Goal: Task Accomplishment & Management: Manage account settings

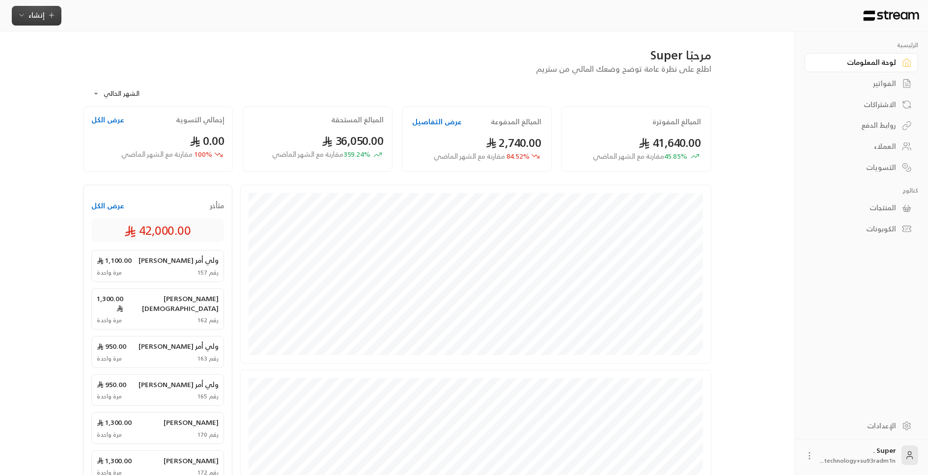
click at [30, 13] on span "إنشاء" at bounding box center [36, 15] width 16 height 12
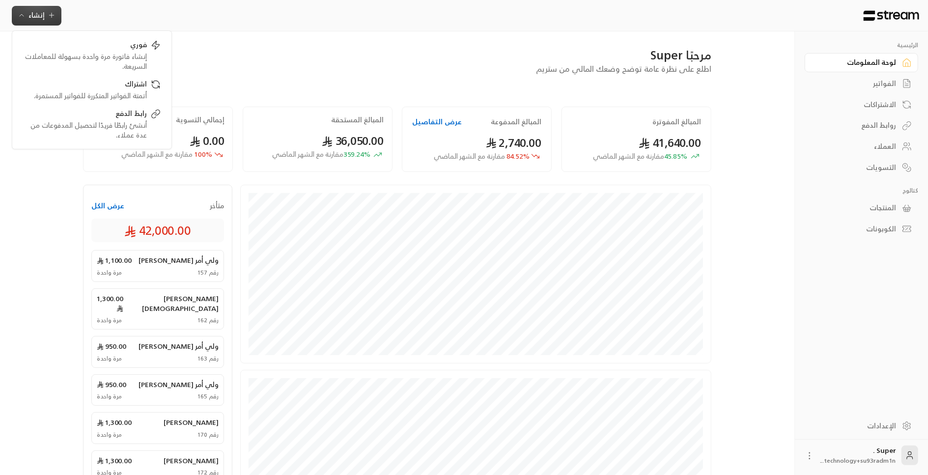
click at [885, 211] on div "المنتجات" at bounding box center [856, 208] width 79 height 10
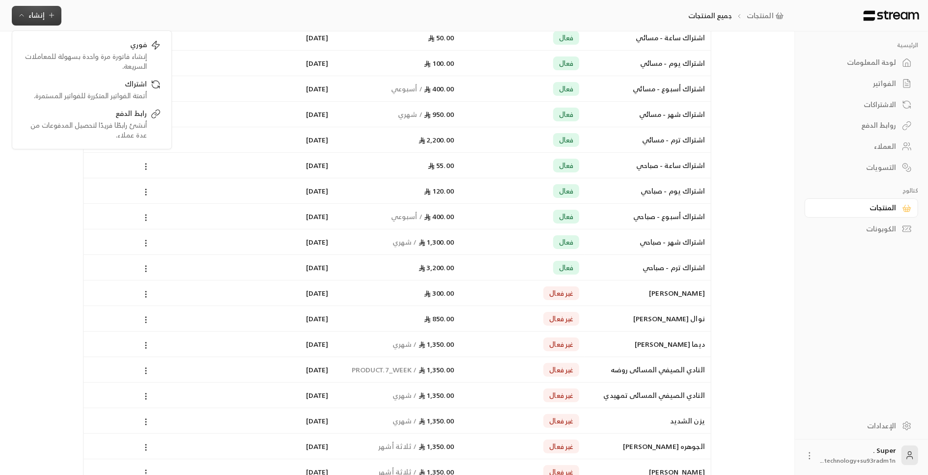
scroll to position [92, 0]
click at [41, 16] on span "إنشاء" at bounding box center [36, 15] width 16 height 12
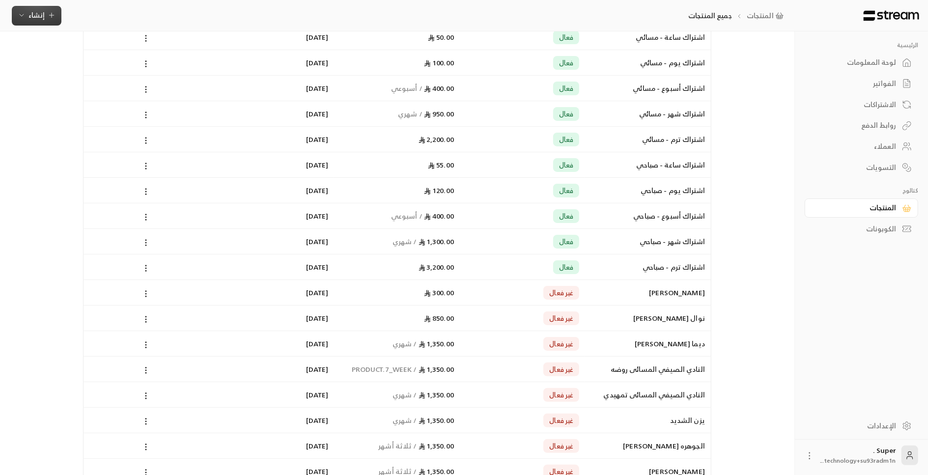
click at [41, 16] on span "إنشاء" at bounding box center [36, 15] width 16 height 12
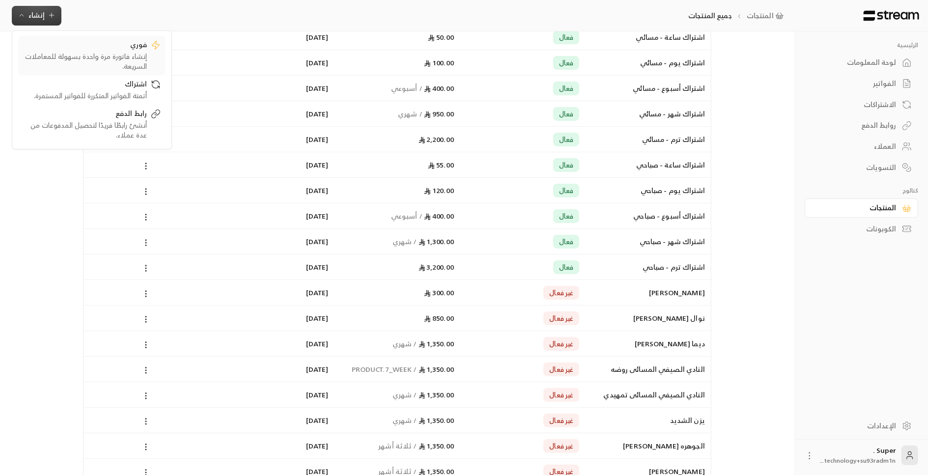
click at [102, 52] on div "إنشاء فاتورة مرة واحدة بسهولة للمعاملات السريعة." at bounding box center [85, 62] width 124 height 20
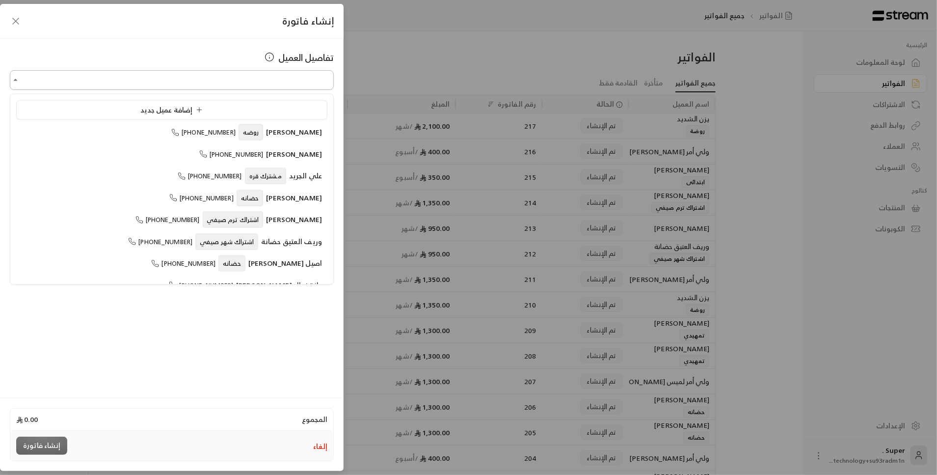
click at [161, 78] on input "اختر العميل" at bounding box center [172, 80] width 324 height 17
click at [280, 137] on span "[PERSON_NAME]" at bounding box center [294, 132] width 56 height 12
type input "**********"
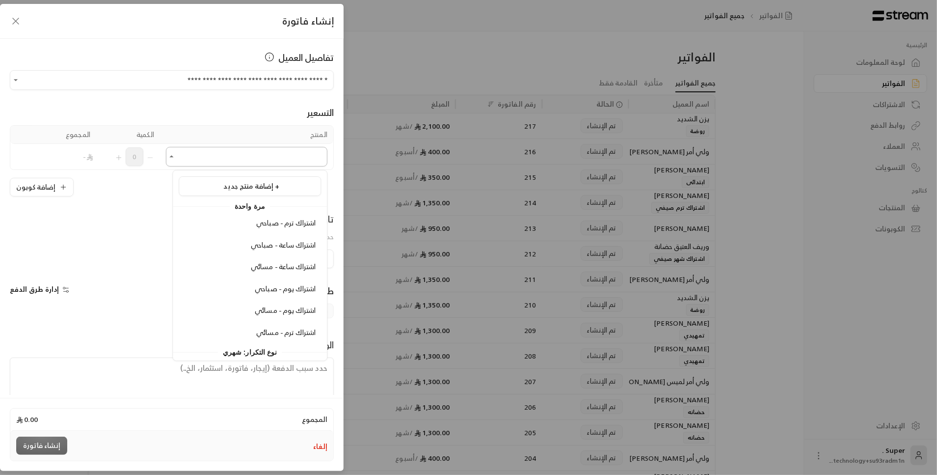
click at [283, 152] on input "اختر العميل" at bounding box center [247, 156] width 162 height 17
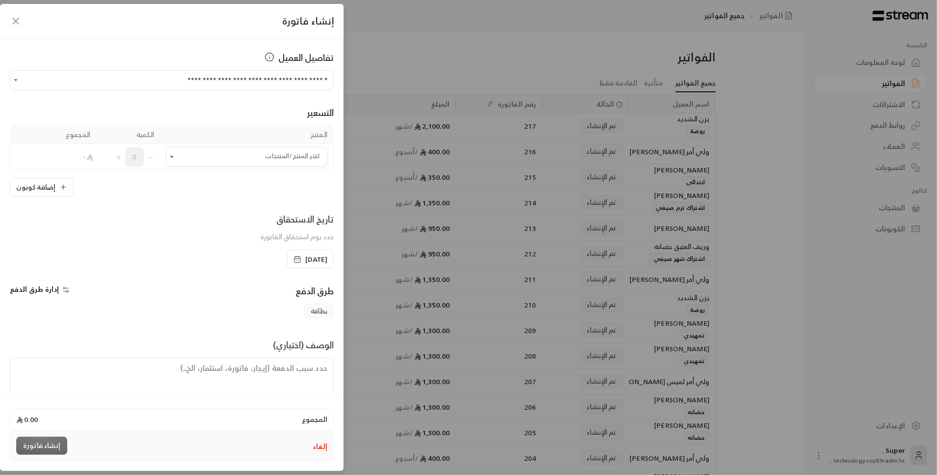
click at [13, 22] on icon "button" at bounding box center [16, 21] width 12 height 12
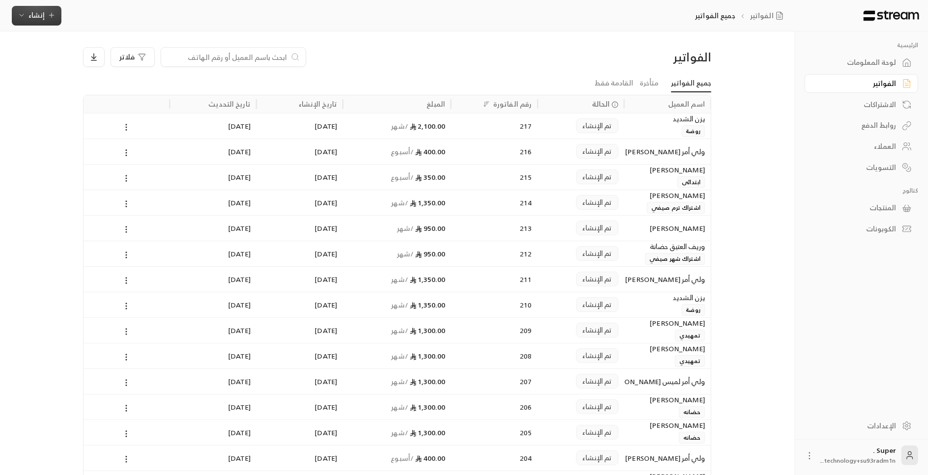
click at [28, 20] on span "إنشاء" at bounding box center [36, 15] width 16 height 12
click at [80, 61] on div "إنشاء فاتورة مرة واحدة بسهولة للمعاملات السريعة." at bounding box center [85, 62] width 124 height 20
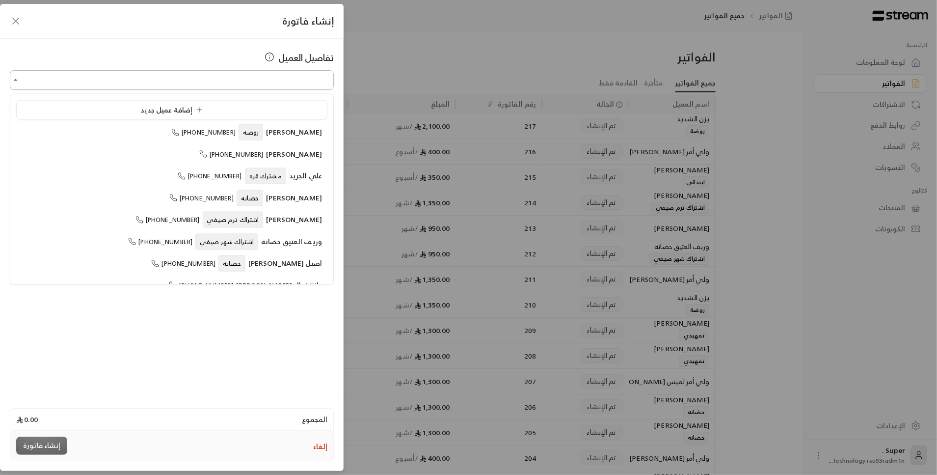
click at [142, 86] on input "اختر العميل" at bounding box center [172, 80] width 324 height 17
click at [297, 157] on span "[PERSON_NAME]" at bounding box center [294, 153] width 56 height 12
type input "**********"
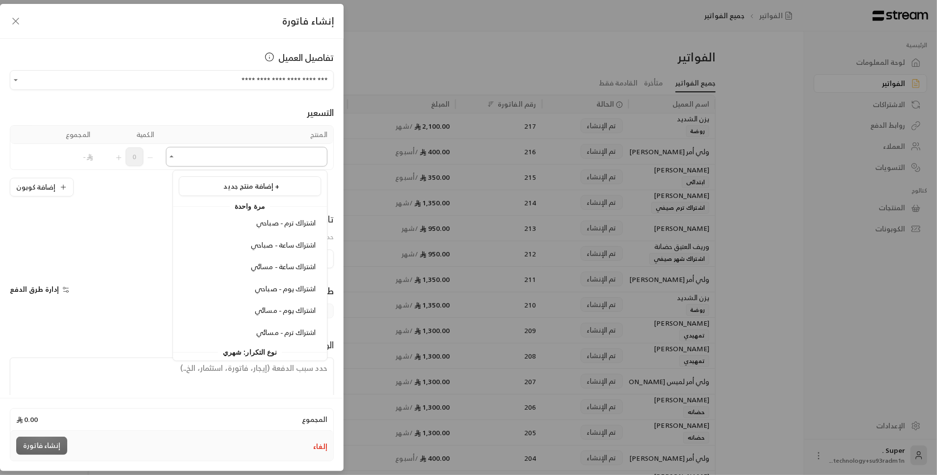
click at [291, 158] on input "اختر العميل" at bounding box center [247, 156] width 162 height 17
click at [300, 338] on li "اشتراك ترم - مسائي" at bounding box center [250, 332] width 142 height 19
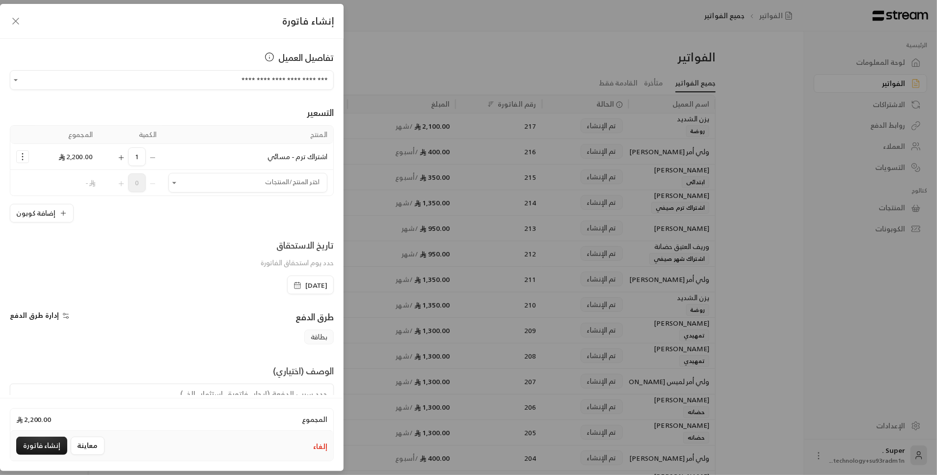
click at [305, 281] on span "[DATE]" at bounding box center [316, 285] width 22 height 10
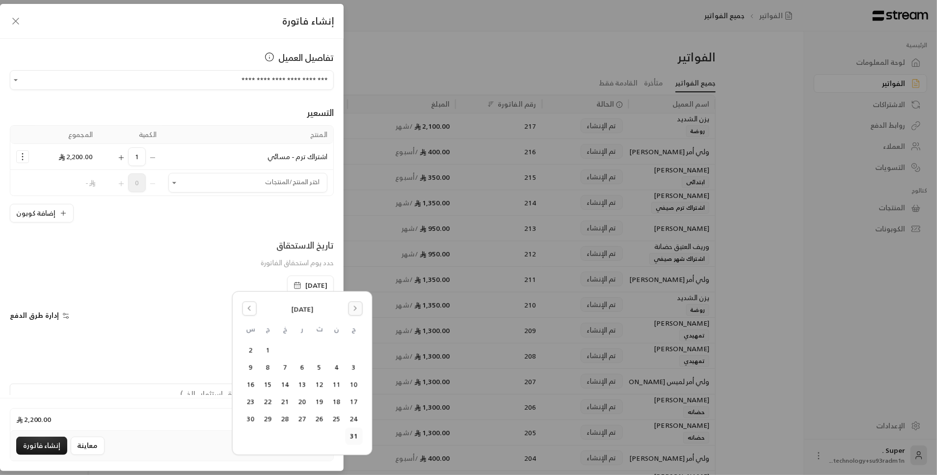
click at [357, 305] on icon "Go to the Next Month" at bounding box center [355, 308] width 7 height 7
click at [249, 310] on icon "Go to the Previous Month" at bounding box center [249, 308] width 2 height 4
click at [254, 405] on button "27" at bounding box center [251, 402] width 16 height 16
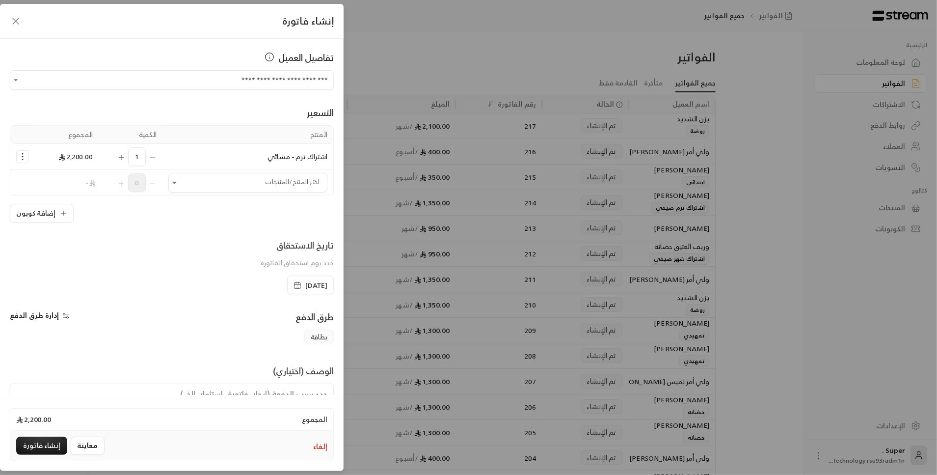
click at [305, 282] on span "[DATE]" at bounding box center [316, 285] width 22 height 10
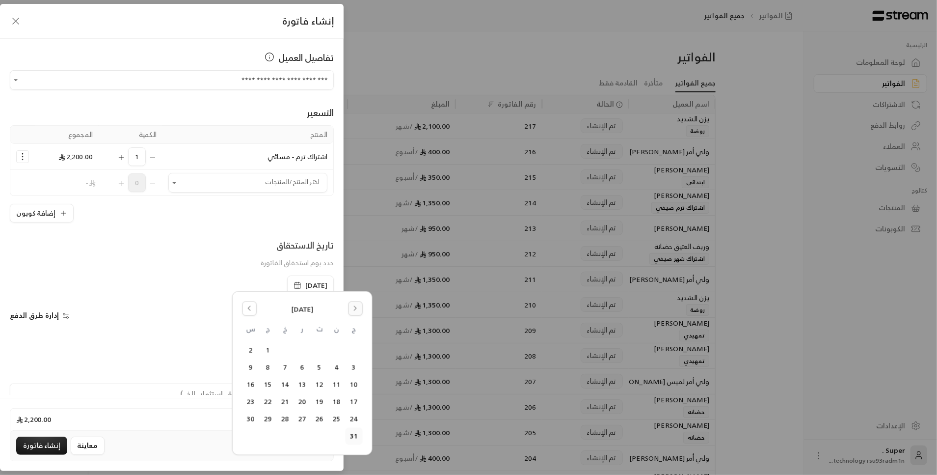
click at [358, 313] on button "Go to the Next Month" at bounding box center [355, 308] width 14 height 14
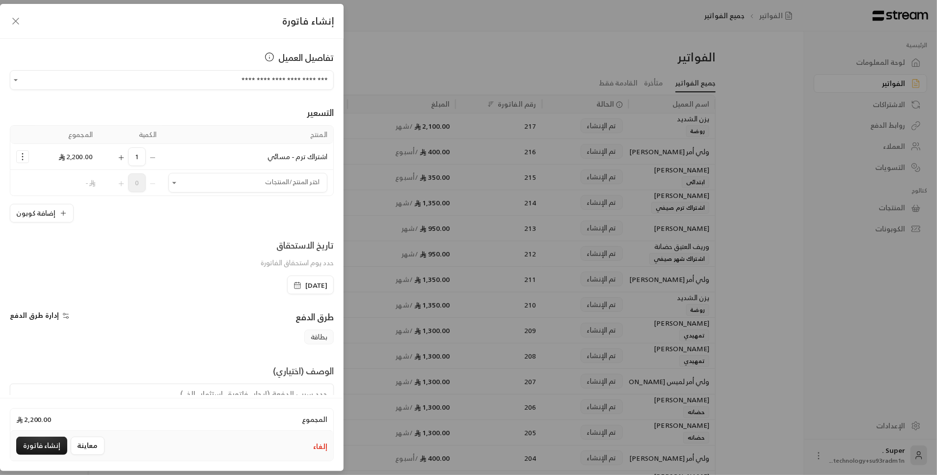
click at [192, 388] on textarea at bounding box center [172, 406] width 324 height 44
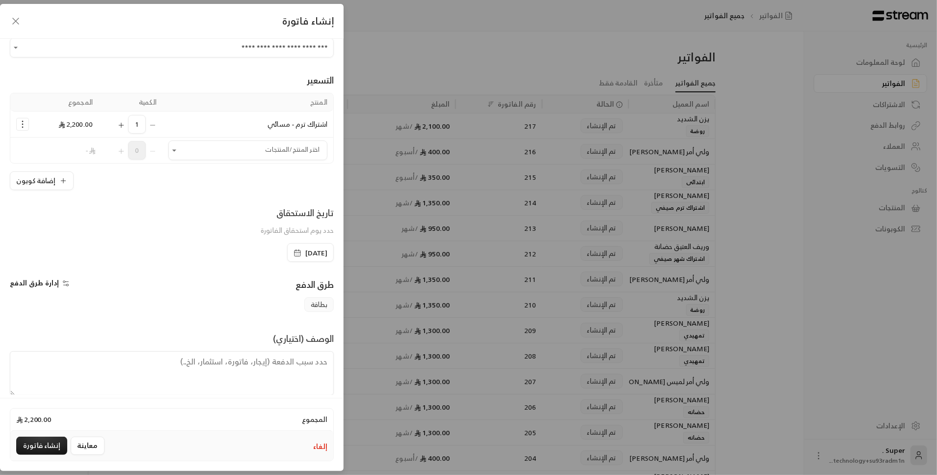
scroll to position [43, 0]
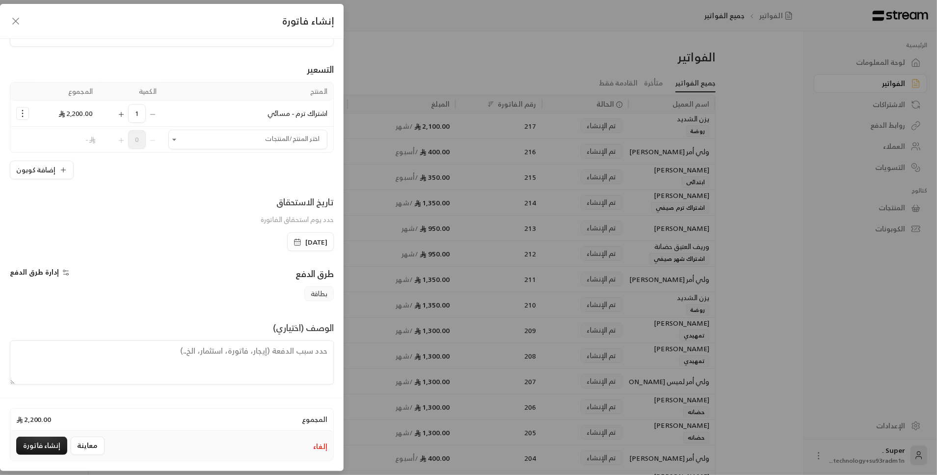
click at [140, 364] on textarea at bounding box center [172, 362] width 324 height 44
type textarea "تم اختيار تاريخ الاستحقاق على حسب راتب والدة"
click at [90, 447] on button "معاينة" at bounding box center [88, 446] width 34 height 18
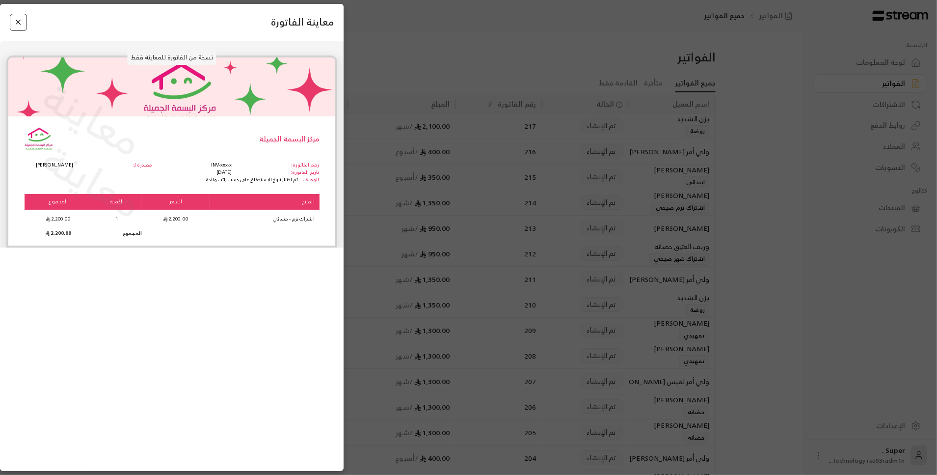
click at [18, 30] on button "Close" at bounding box center [18, 22] width 17 height 17
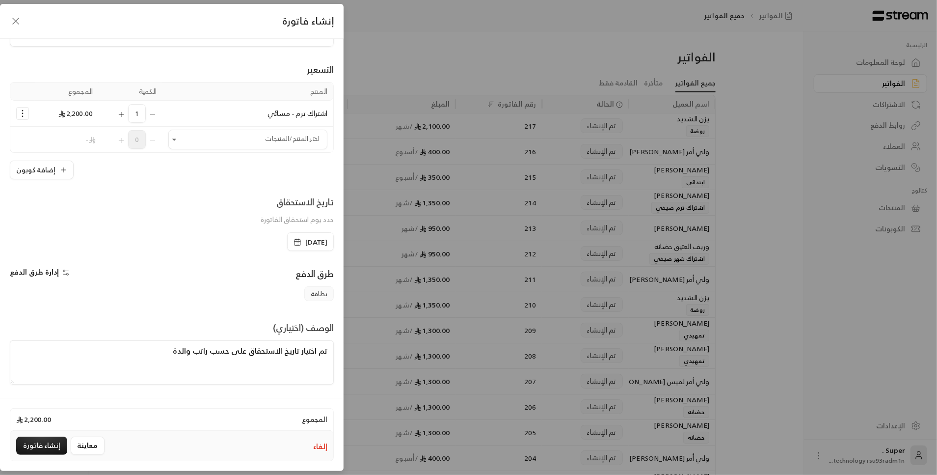
click at [125, 111] on icon "Selected Products" at bounding box center [121, 114] width 8 height 8
drag, startPoint x: 147, startPoint y: 359, endPoint x: 378, endPoint y: 357, distance: 230.3
click at [378, 357] on div "**********" at bounding box center [468, 237] width 937 height 475
click at [157, 115] on icon "Selected Products" at bounding box center [153, 114] width 8 height 8
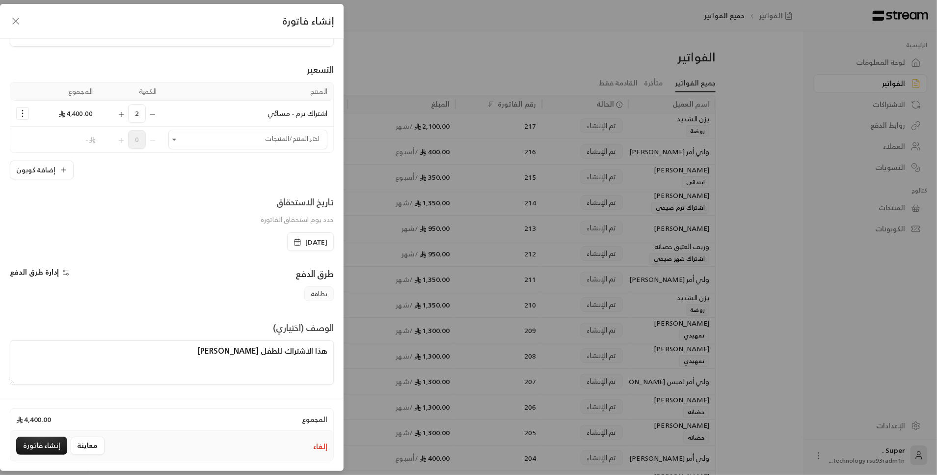
click at [157, 115] on icon "Selected Products" at bounding box center [153, 114] width 8 height 8
click at [239, 349] on textarea "هذا الاشتراك للطفل [PERSON_NAME]" at bounding box center [172, 362] width 324 height 44
click at [166, 348] on textarea "هذا الاشتراك للطفل [PERSON_NAME] وسعره 220واحمد و[PERSON_NAME]" at bounding box center [172, 362] width 324 height 44
click at [227, 351] on textarea "هذا الاشتراك للطفل [PERSON_NAME] وسعره 220واحمد شهر و[PERSON_NAME]" at bounding box center [172, 362] width 324 height 44
click at [124, 349] on textarea "هذا الاشتراك للطفل [PERSON_NAME] وسعره 220واحمد شهر و[PERSON_NAME]" at bounding box center [172, 362] width 324 height 44
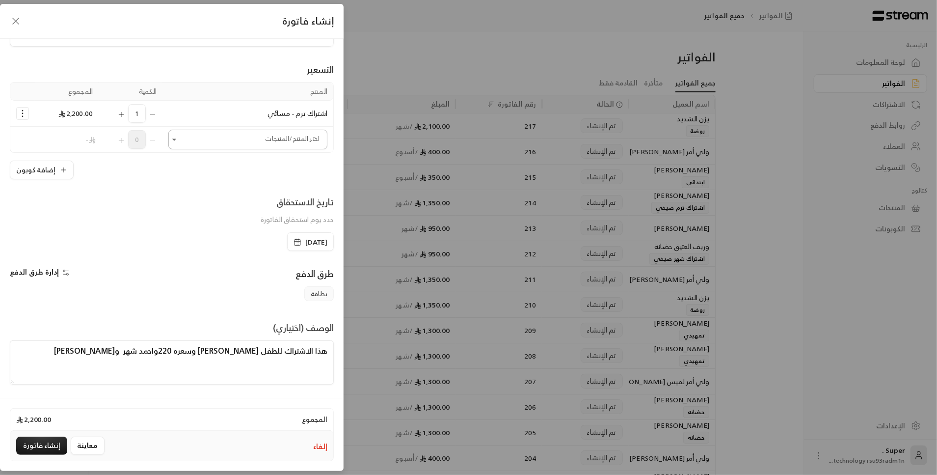
type textarea "هذا الاشتراك للطفل [PERSON_NAME] وسعره 220واحمد شهر و[PERSON_NAME]"
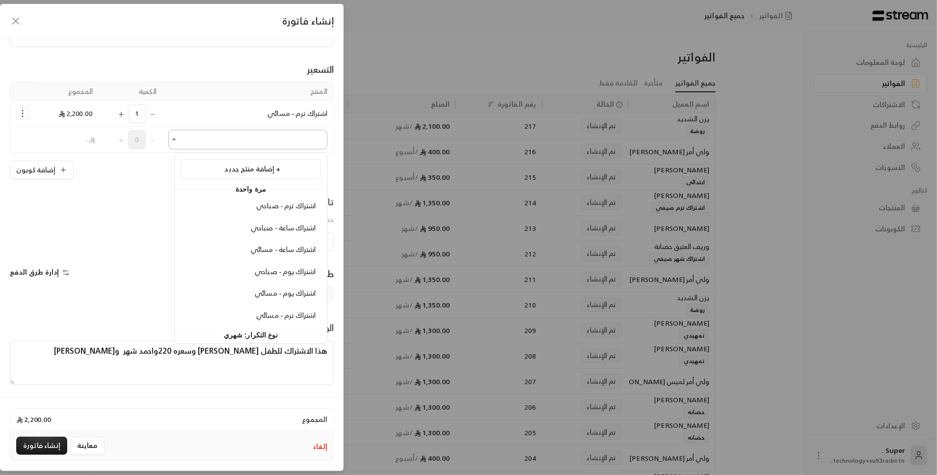
click at [267, 144] on input "اختر العميل" at bounding box center [247, 139] width 159 height 17
click at [303, 295] on span "اشتراك يوم - مسائي" at bounding box center [285, 293] width 61 height 12
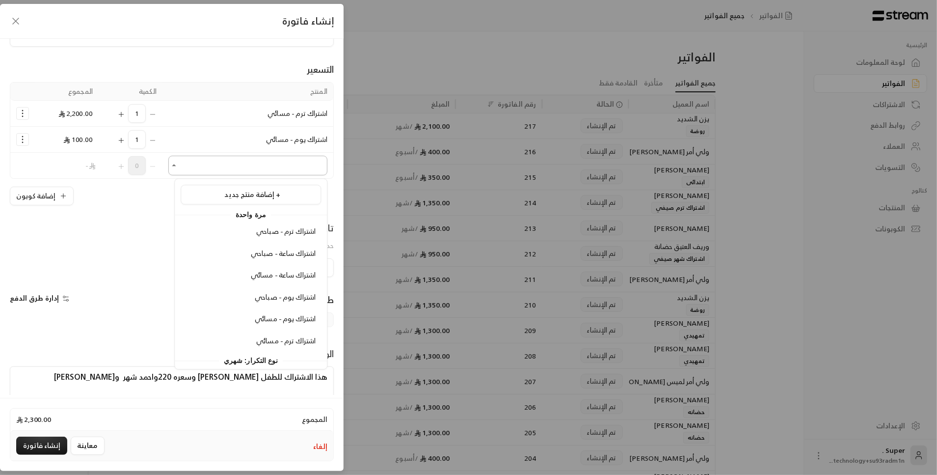
click at [230, 165] on input "اختر العميل" at bounding box center [247, 165] width 159 height 17
click at [273, 276] on span "اشتراك ساعة - مسائي" at bounding box center [283, 275] width 65 height 12
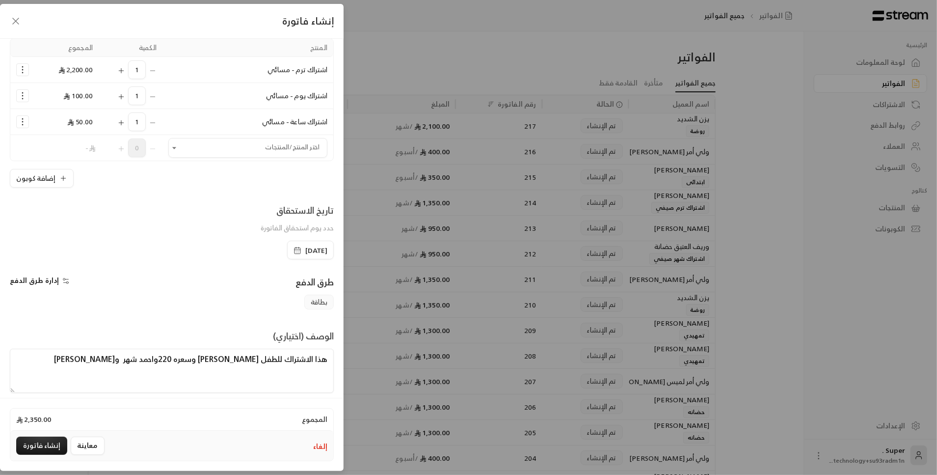
scroll to position [95, 0]
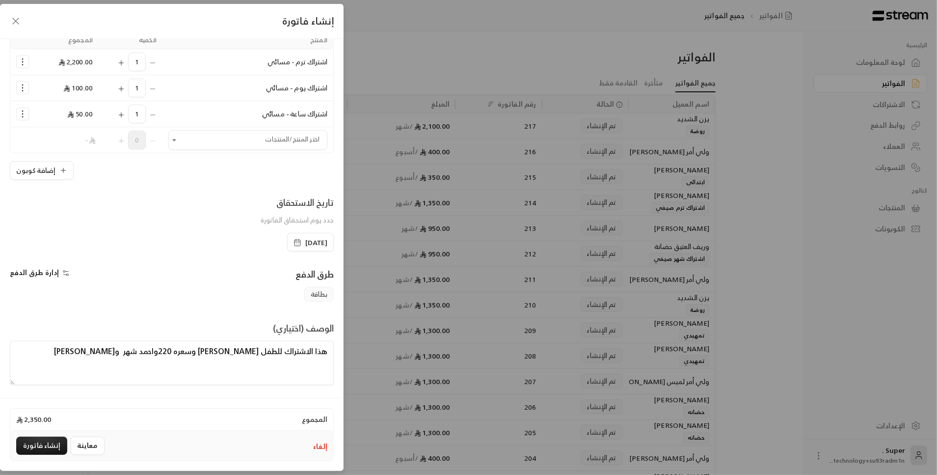
click at [115, 352] on textarea "هذا الاشتراك للطفل [PERSON_NAME] وسعره 220واحمد شهر و[PERSON_NAME]" at bounding box center [172, 363] width 324 height 44
click at [87, 443] on button "معاينة" at bounding box center [88, 446] width 34 height 18
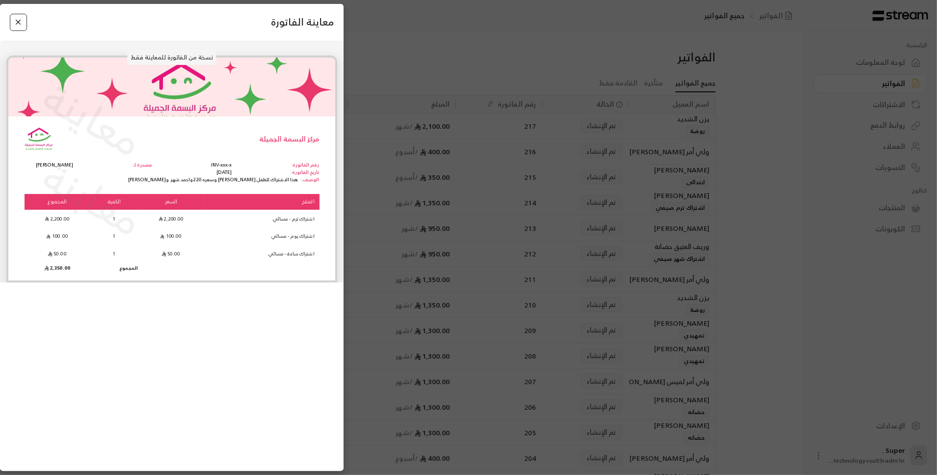
click at [13, 24] on button "Close" at bounding box center [18, 22] width 17 height 17
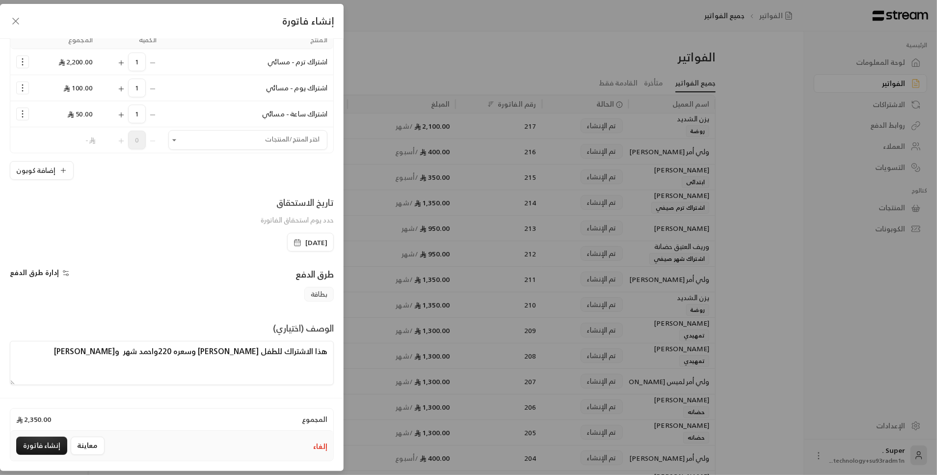
click at [15, 23] on icon "button" at bounding box center [16, 21] width 12 height 12
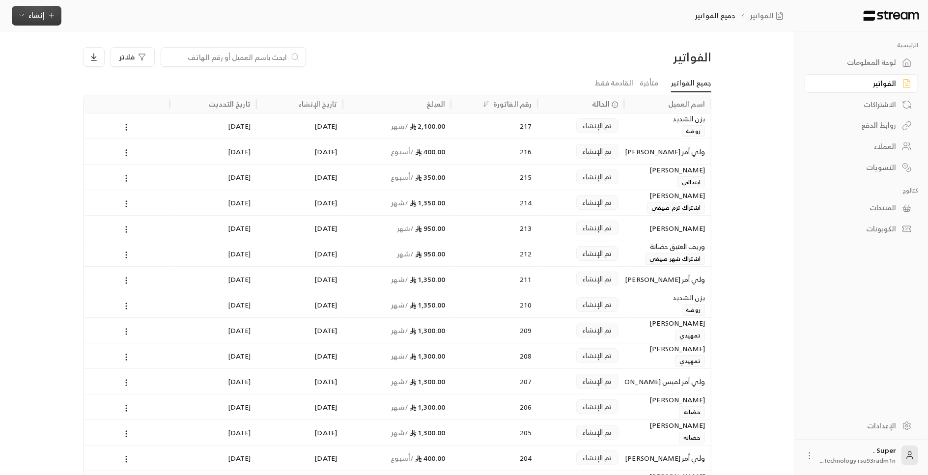
click at [27, 15] on span "إنشاء" at bounding box center [37, 15] width 38 height 12
click at [79, 58] on div "إنشاء فاتورة مرة واحدة بسهولة للمعاملات السريعة." at bounding box center [85, 62] width 124 height 20
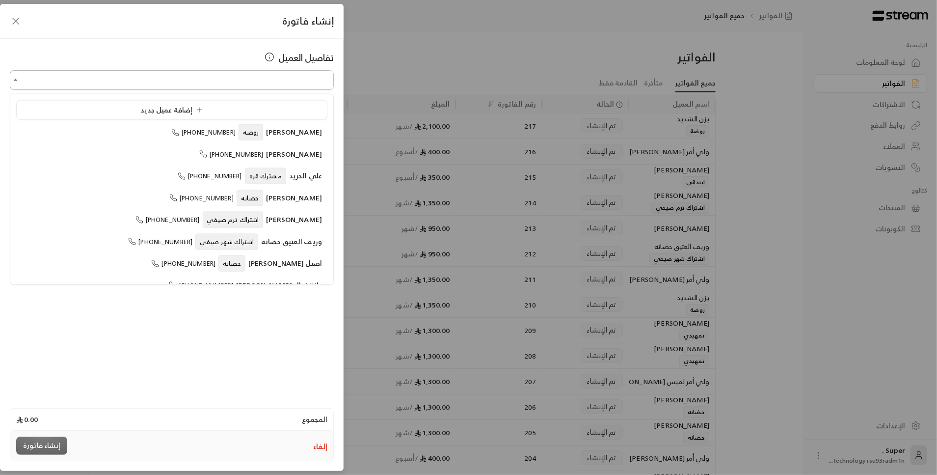
click at [130, 78] on input "اختر العميل" at bounding box center [172, 80] width 324 height 17
click at [267, 137] on span "[PERSON_NAME]" at bounding box center [294, 132] width 56 height 12
type input "**********"
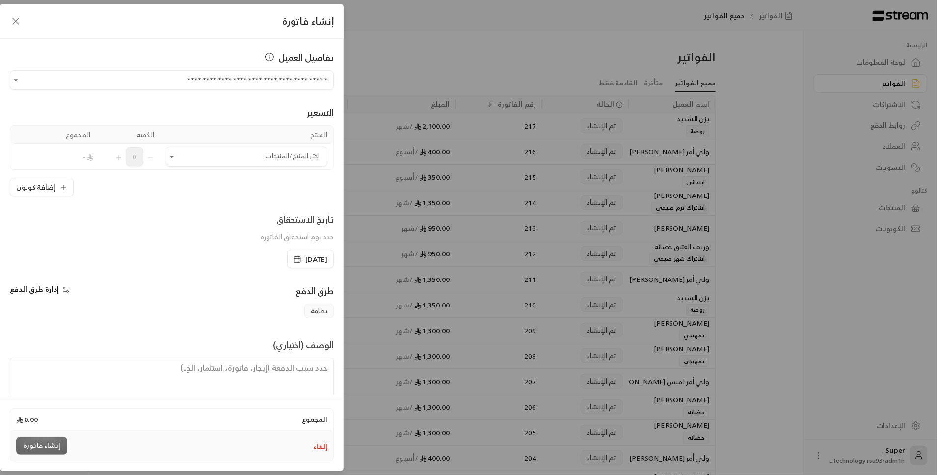
click at [20, 20] on icon "button" at bounding box center [16, 21] width 12 height 12
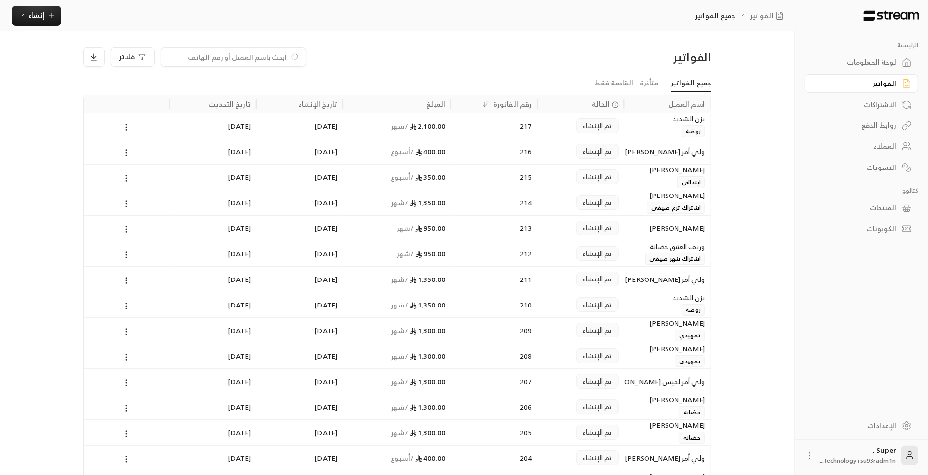
click at [503, 129] on div "217" at bounding box center [494, 125] width 75 height 25
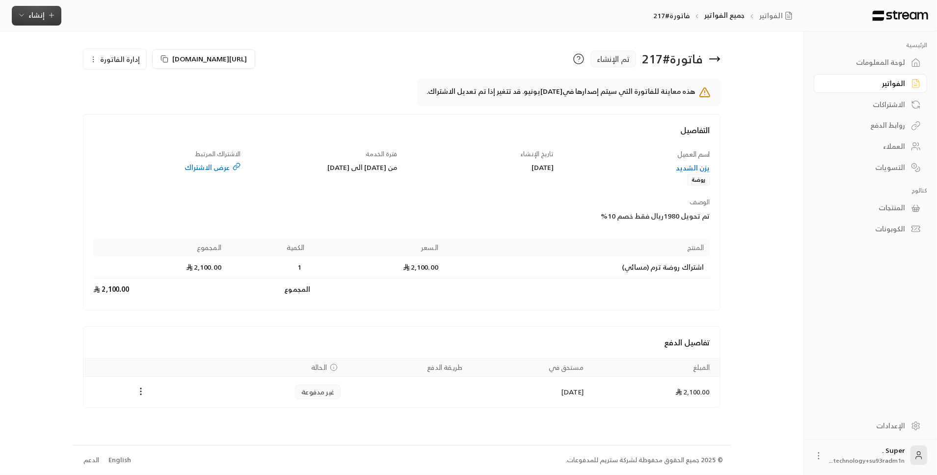
click at [34, 17] on span "إنشاء" at bounding box center [36, 15] width 16 height 12
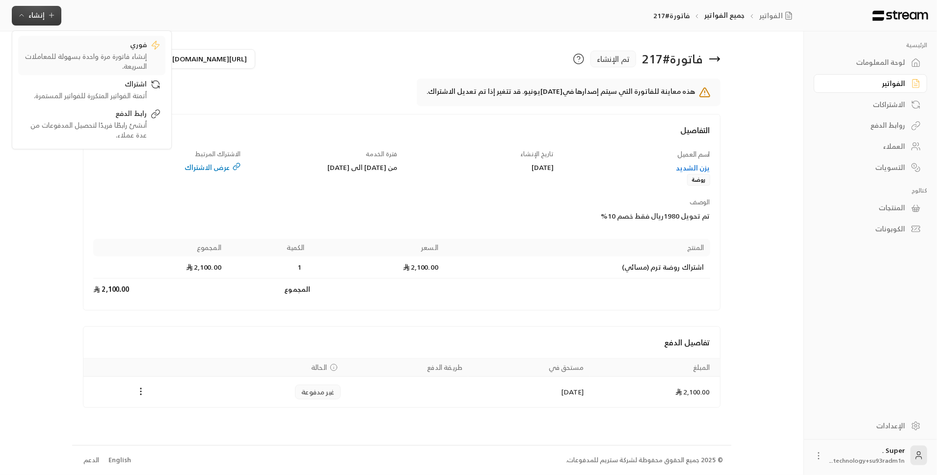
click at [91, 55] on div "إنشاء فاتورة مرة واحدة بسهولة للمعاملات السريعة." at bounding box center [85, 62] width 124 height 20
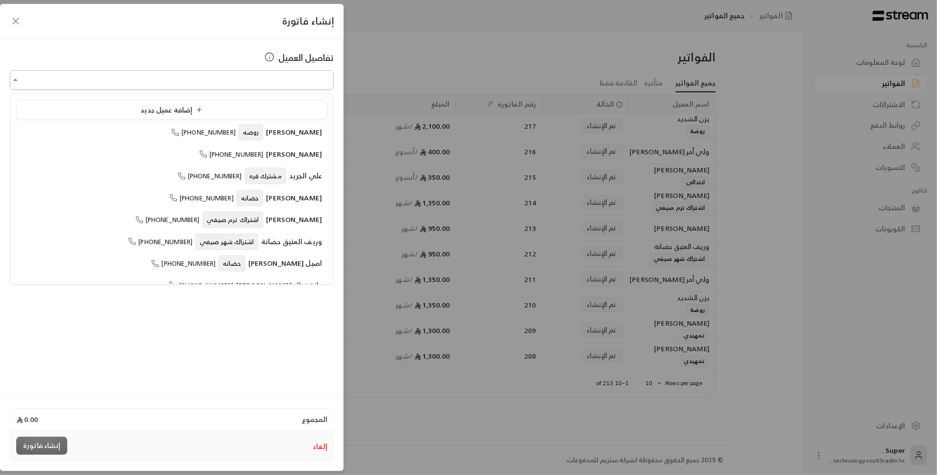
click at [303, 79] on input "اختر العميل" at bounding box center [172, 80] width 324 height 17
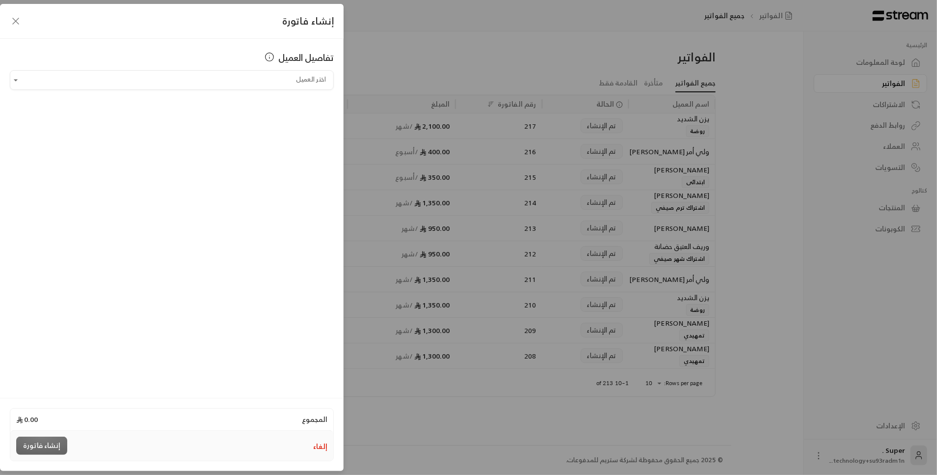
click at [412, 24] on div "إنشاء فاتورة تفاصيل العميل اختر العميل اختر العميل المجموع 0.00 إلغاء إنشاء فات…" at bounding box center [468, 237] width 937 height 475
click at [18, 19] on icon "button" at bounding box center [16, 21] width 6 height 6
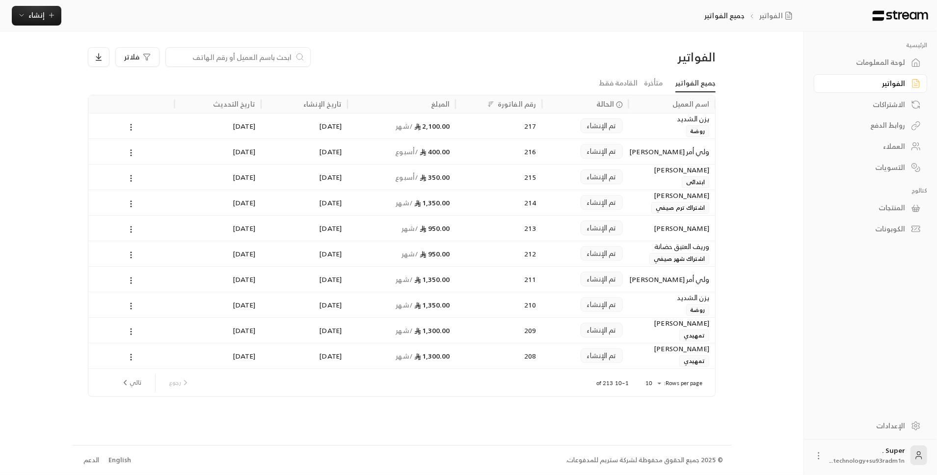
click at [234, 55] on input at bounding box center [232, 57] width 120 height 11
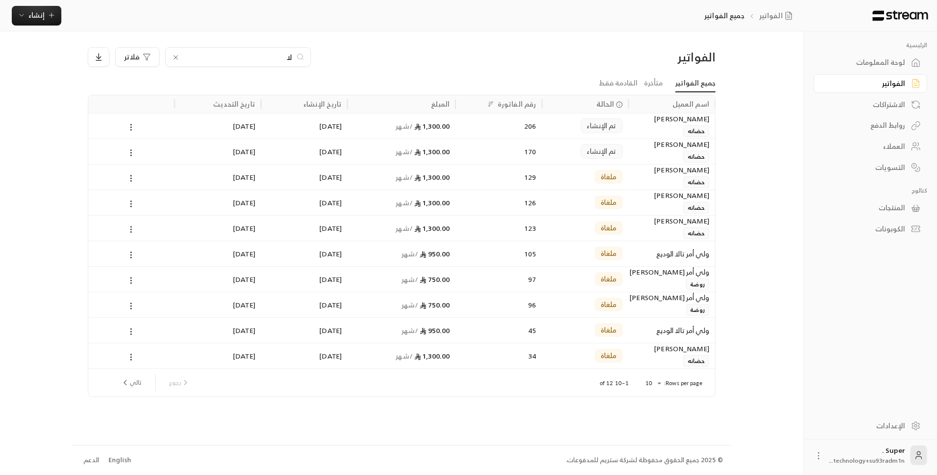
type input "ل"
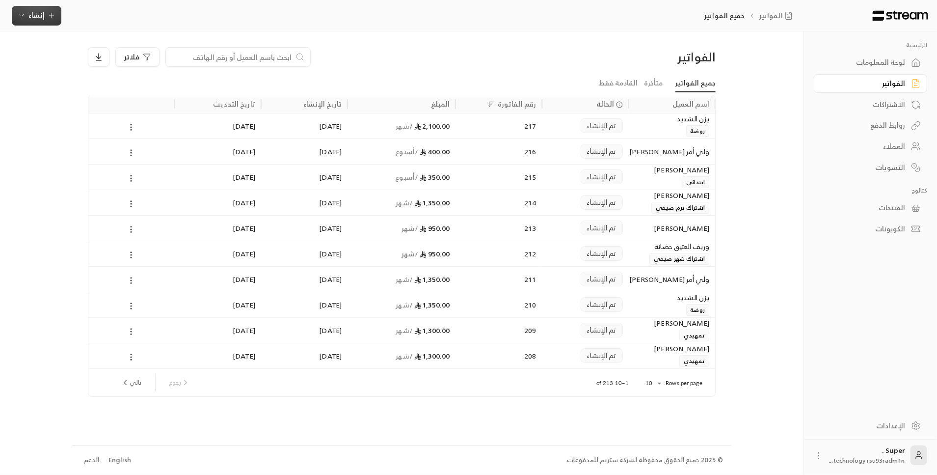
click at [31, 13] on span "إنشاء" at bounding box center [36, 15] width 16 height 12
click at [110, 56] on div "إنشاء فاتورة مرة واحدة بسهولة للمعاملات السريعة." at bounding box center [85, 62] width 124 height 20
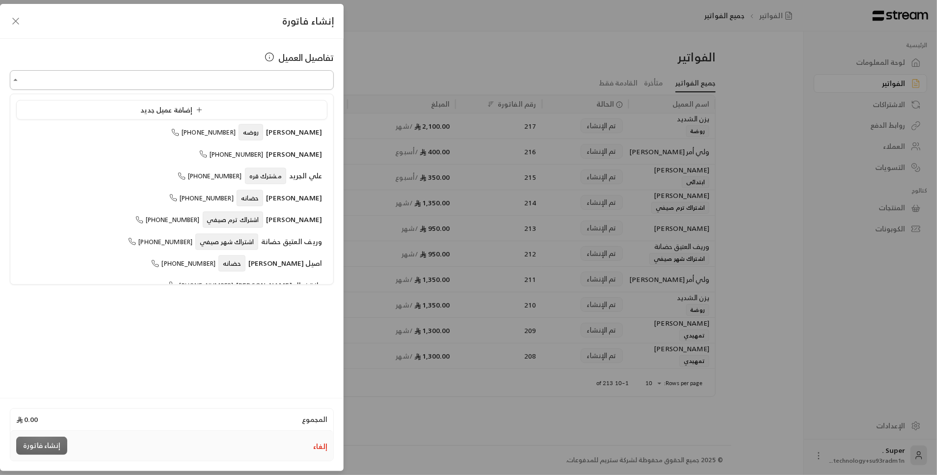
click at [199, 81] on input "اختر العميل" at bounding box center [172, 80] width 324 height 17
click at [260, 142] on ul "إضافة عميل جديد [PERSON_NAME] روضه [PHONE_NUMBER] [PERSON_NAME] [PHONE_NUMBER] …" at bounding box center [171, 189] width 323 height 190
click at [269, 134] on span "[PERSON_NAME]" at bounding box center [294, 132] width 56 height 12
type input "**********"
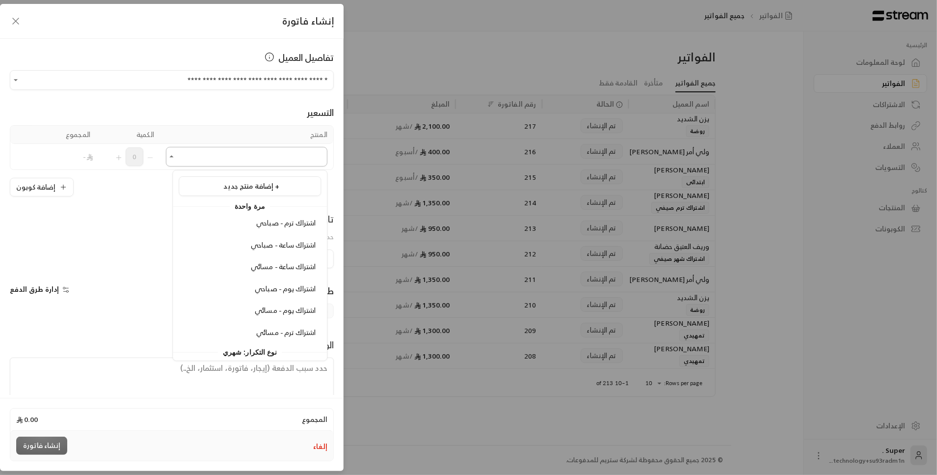
click at [271, 148] on input "اختر العميل" at bounding box center [247, 156] width 162 height 17
click at [282, 332] on span "اشتراك ترم - مسائي" at bounding box center [285, 332] width 59 height 12
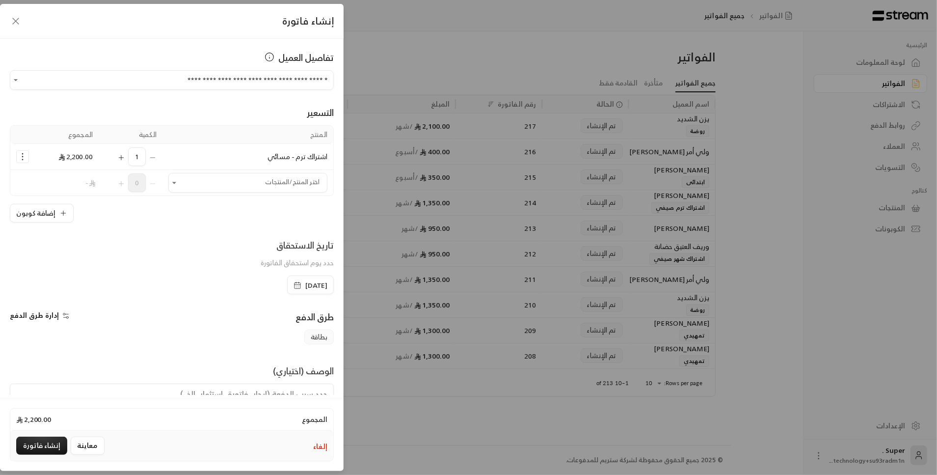
click at [305, 285] on span "[DATE]" at bounding box center [316, 285] width 22 height 10
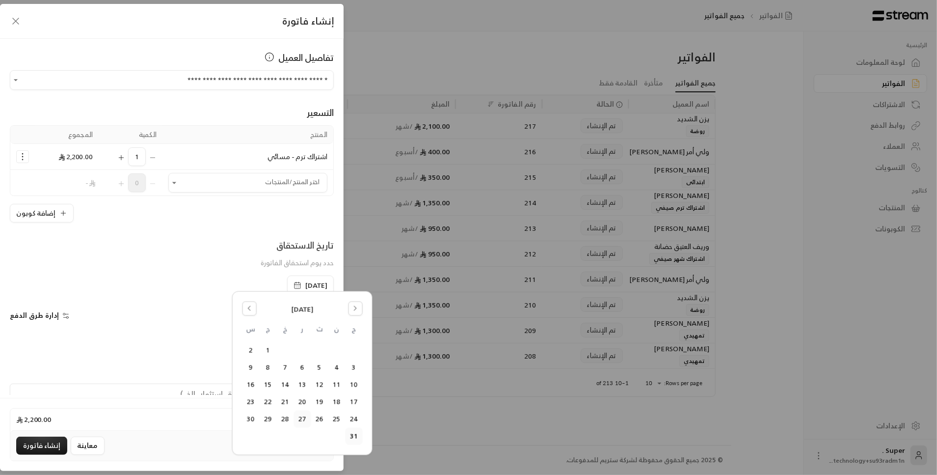
click at [304, 422] on button "27" at bounding box center [302, 419] width 16 height 16
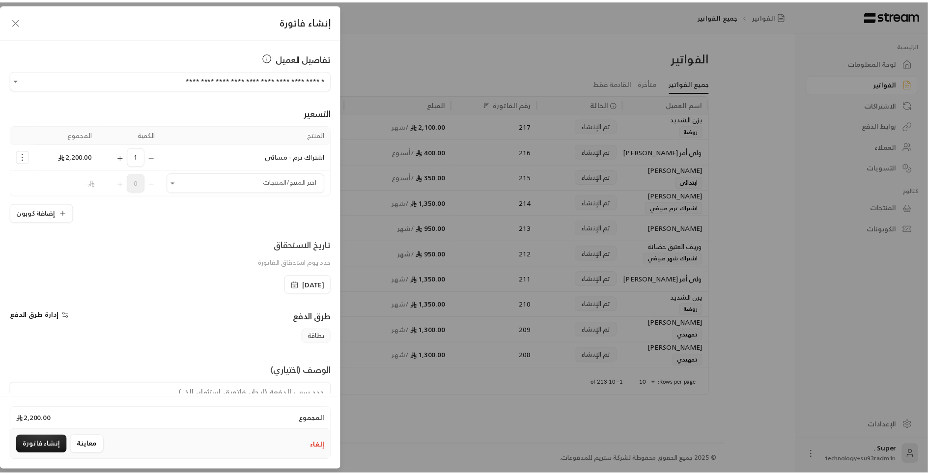
scroll to position [43, 0]
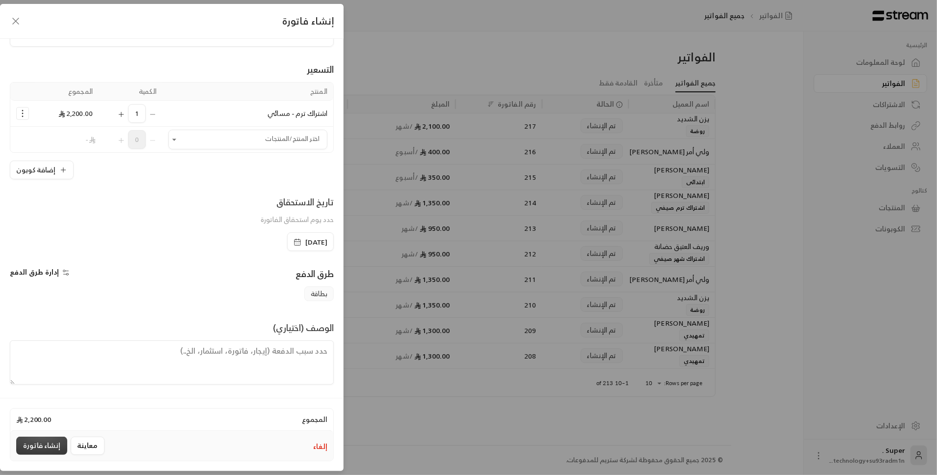
click at [36, 443] on button "إنشاء فاتورة" at bounding box center [41, 446] width 51 height 18
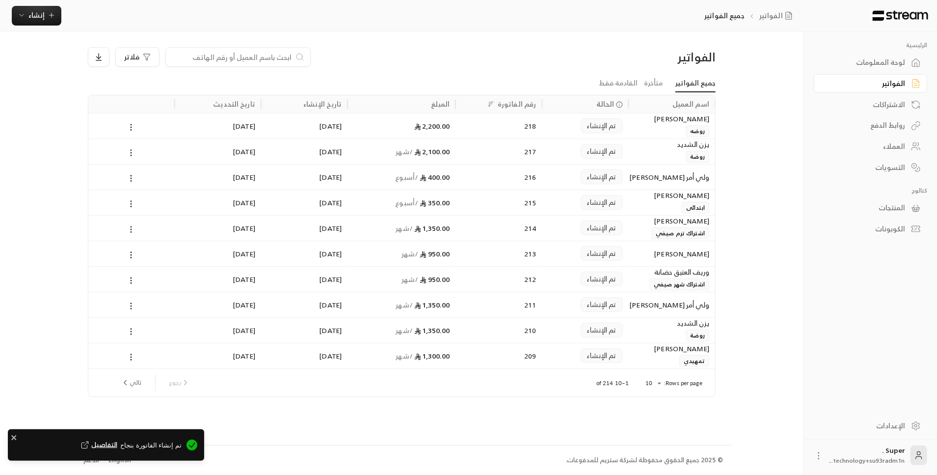
click at [663, 119] on div "[PERSON_NAME]" at bounding box center [672, 118] width 75 height 11
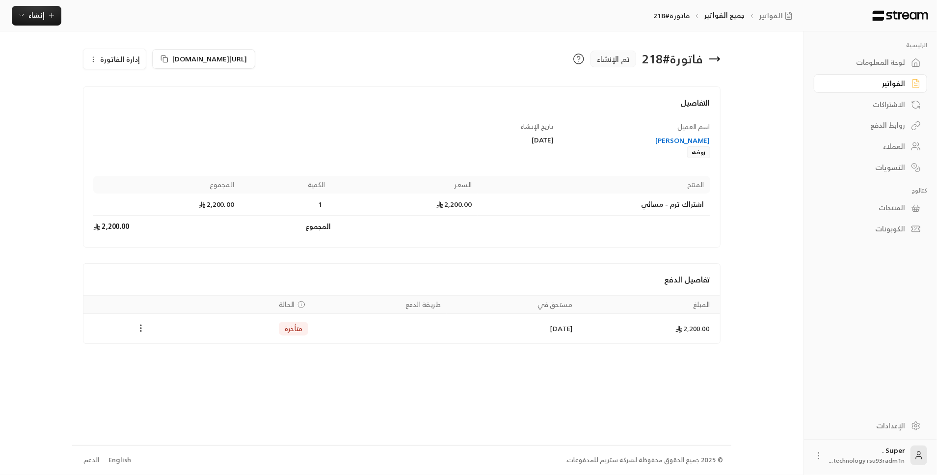
click at [142, 328] on icon "Payments" at bounding box center [141, 328] width 10 height 10
click at [163, 350] on li "تغيير الحالة الى مدفوعة" at bounding box center [178, 352] width 76 height 18
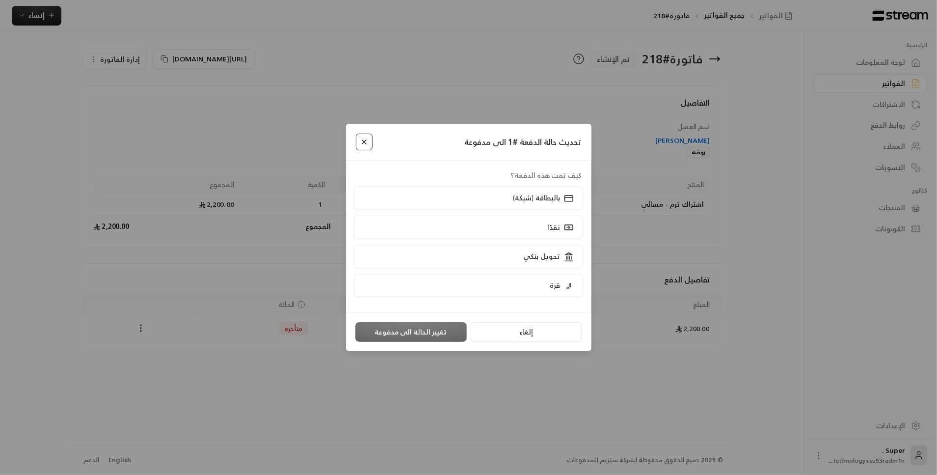
click at [365, 148] on button "Close" at bounding box center [364, 142] width 17 height 17
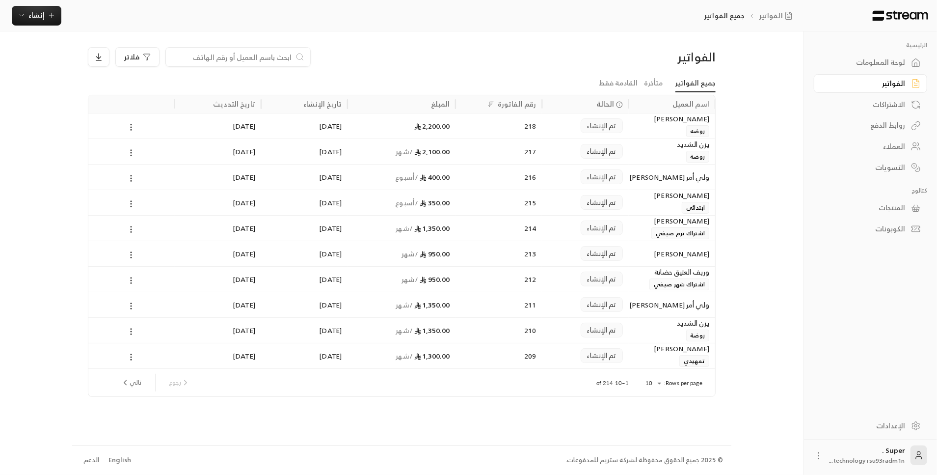
click at [646, 125] on div "[PERSON_NAME] روضه" at bounding box center [672, 125] width 75 height 24
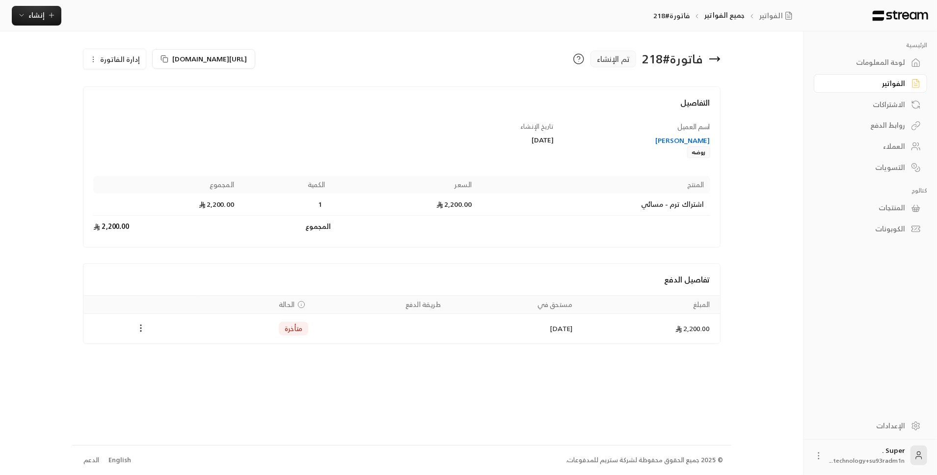
click at [138, 329] on icon "Payments" at bounding box center [141, 328] width 10 height 10
click at [173, 354] on li "تغيير الحالة الى مدفوعة" at bounding box center [178, 352] width 76 height 18
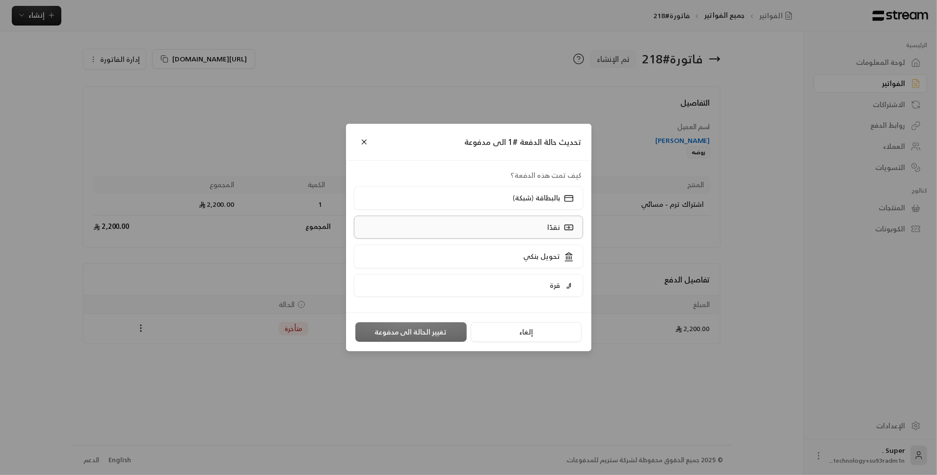
click at [526, 226] on label "نقدًا" at bounding box center [468, 227] width 229 height 23
click at [427, 331] on button "تغيير الحالة الى مدفوعة" at bounding box center [411, 332] width 111 height 20
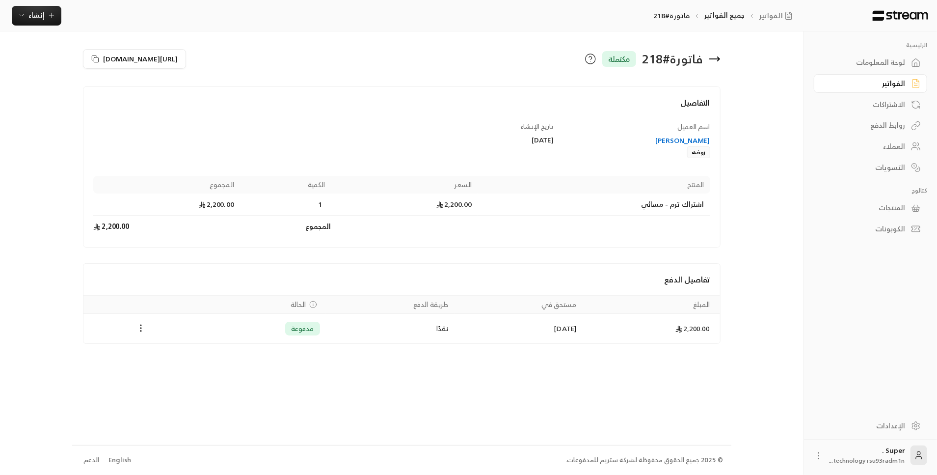
click at [881, 86] on div "الفواتير" at bounding box center [865, 84] width 79 height 10
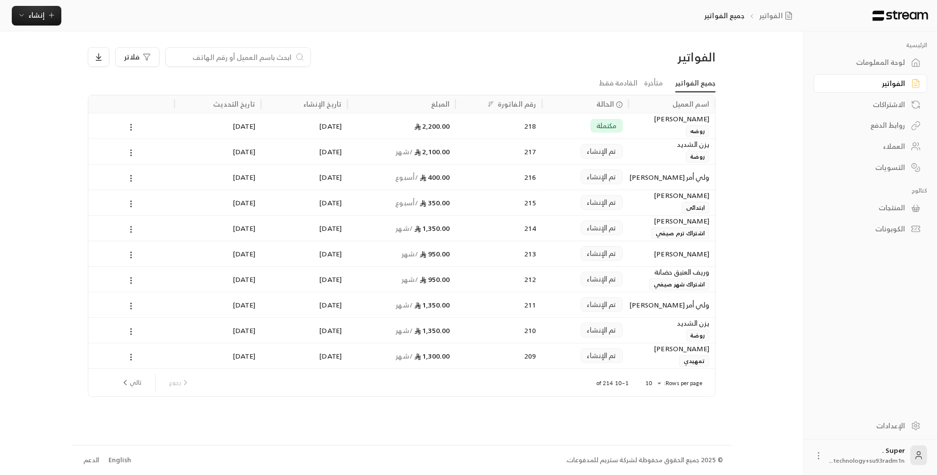
click at [881, 59] on div "لوحة المعلومات" at bounding box center [865, 62] width 79 height 10
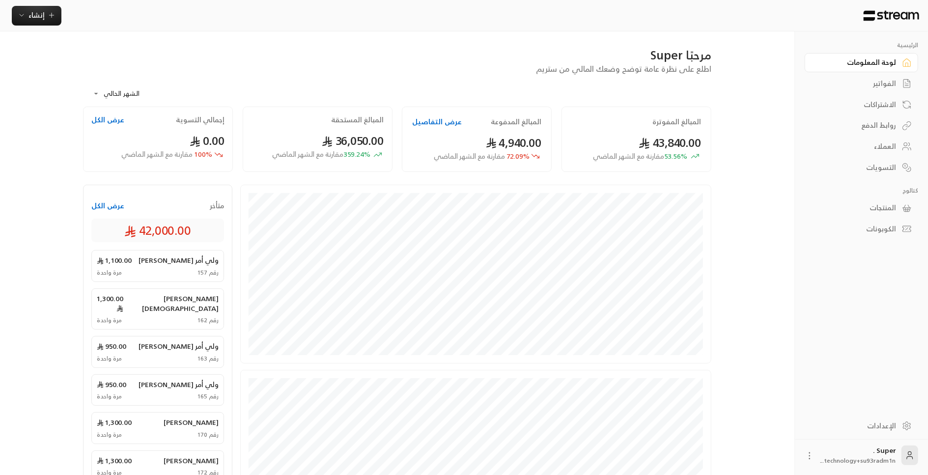
click at [114, 204] on button "عرض الكل" at bounding box center [107, 206] width 33 height 10
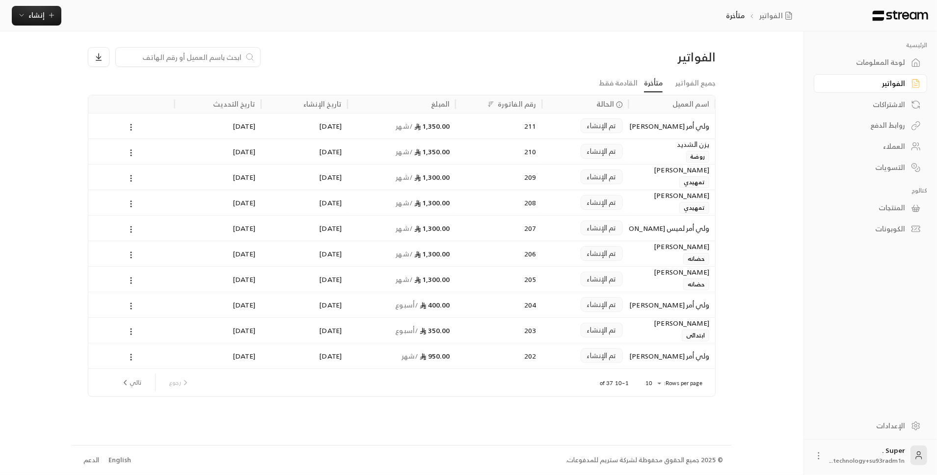
click at [635, 131] on div "ولي أمر [PERSON_NAME] [PERSON_NAME]" at bounding box center [672, 125] width 75 height 25
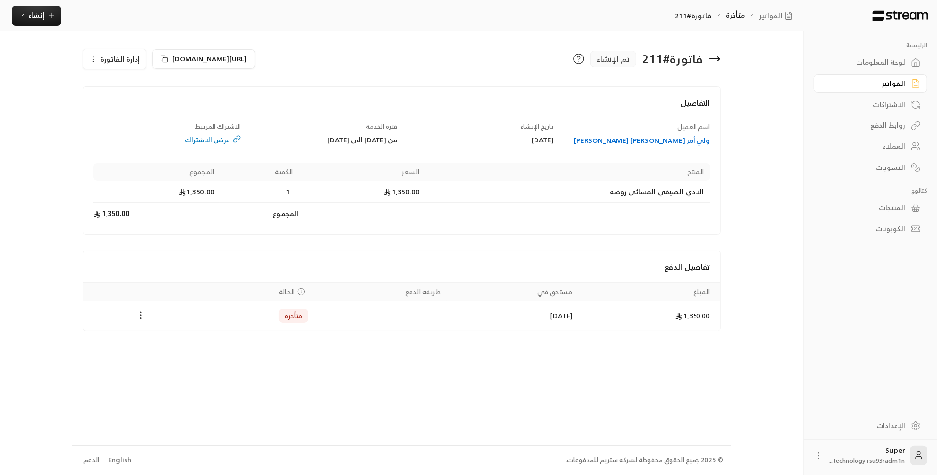
click at [140, 319] on button "Payments" at bounding box center [141, 316] width 12 height 12
click at [349, 415] on div at bounding box center [468, 237] width 937 height 475
click at [892, 209] on div "المنتجات" at bounding box center [865, 208] width 79 height 10
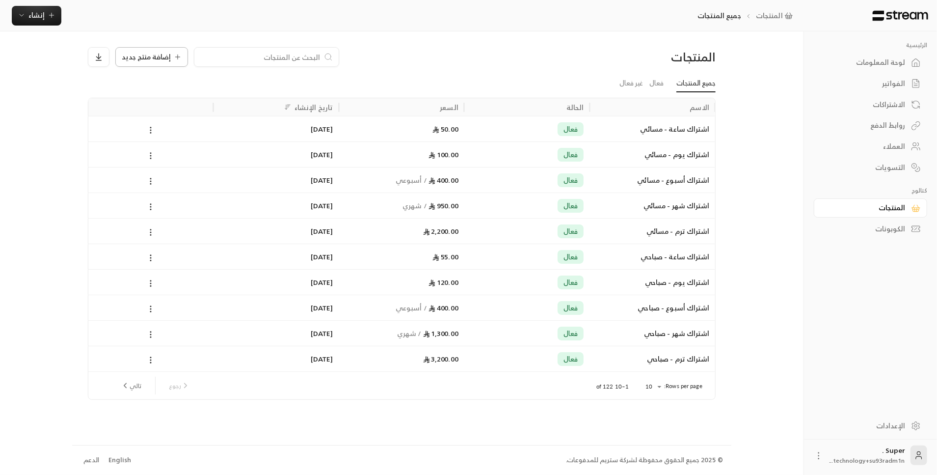
click at [140, 54] on span "إضافة منتج جديد" at bounding box center [146, 57] width 49 height 7
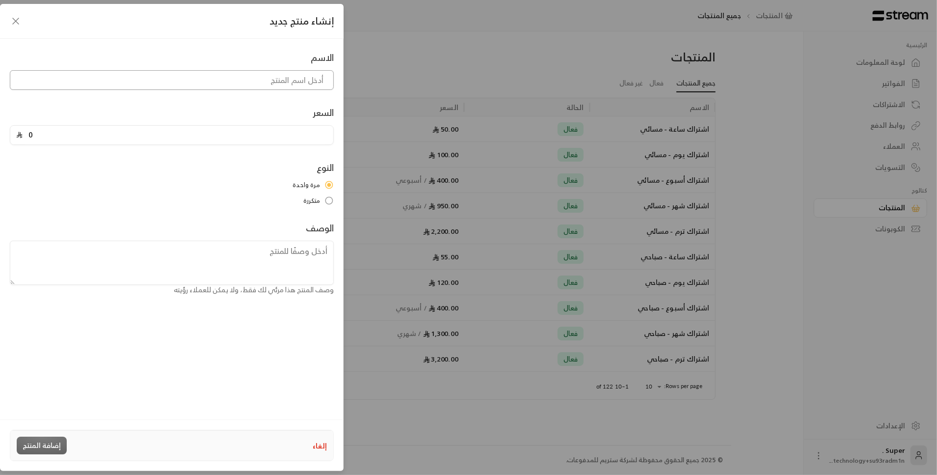
click at [243, 80] on input at bounding box center [172, 80] width 324 height 20
type input "اشتراك قرة"
click at [266, 136] on input "0" at bounding box center [175, 135] width 305 height 19
click at [266, 136] on input "100" at bounding box center [175, 135] width 305 height 19
type input "100"
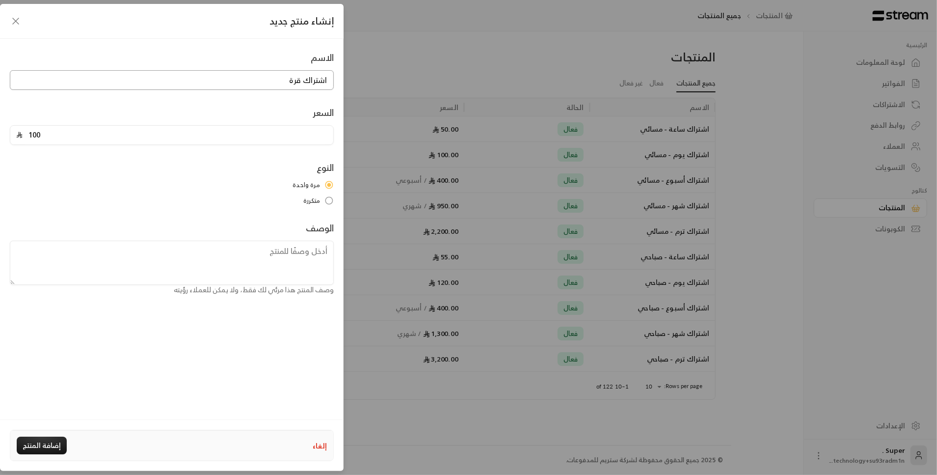
click at [266, 80] on input "اشتراك قرة" at bounding box center [172, 80] width 324 height 20
type input "اشتراك قرة مسائي"
click at [58, 440] on button "إضافة المنتج" at bounding box center [42, 446] width 50 height 18
type input "0"
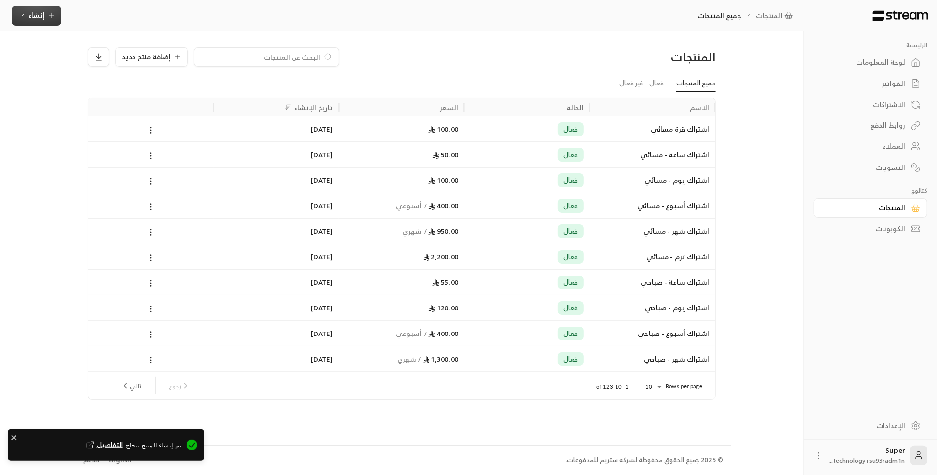
click at [29, 15] on span "إنشاء" at bounding box center [36, 15] width 16 height 12
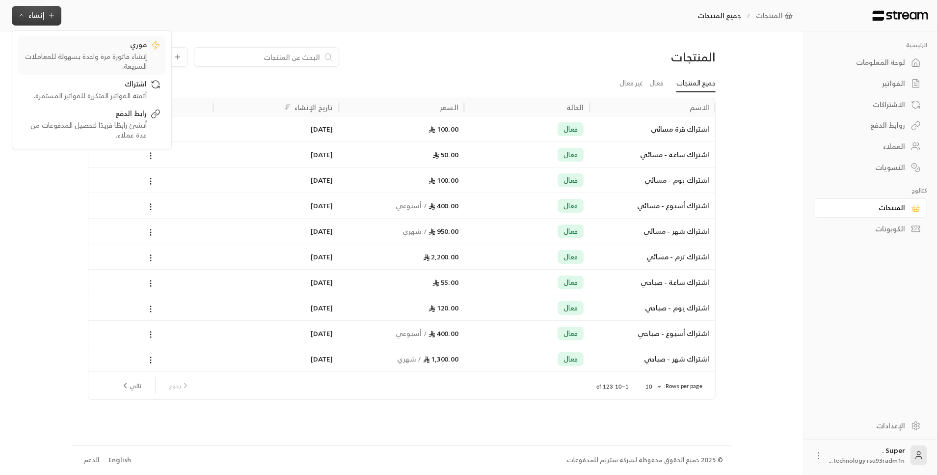
click at [75, 59] on div "إنشاء فاتورة مرة واحدة بسهولة للمعاملات السريعة." at bounding box center [85, 62] width 124 height 20
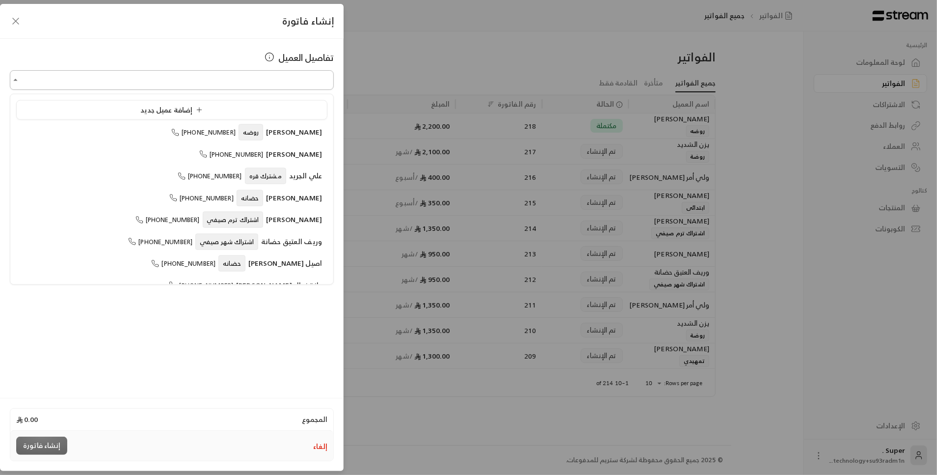
click at [130, 77] on input "اختر العميل" at bounding box center [172, 80] width 324 height 17
click at [190, 168] on li "علي الجريد مشترك قره [PHONE_NUMBER]" at bounding box center [171, 175] width 311 height 19
type input "**********"
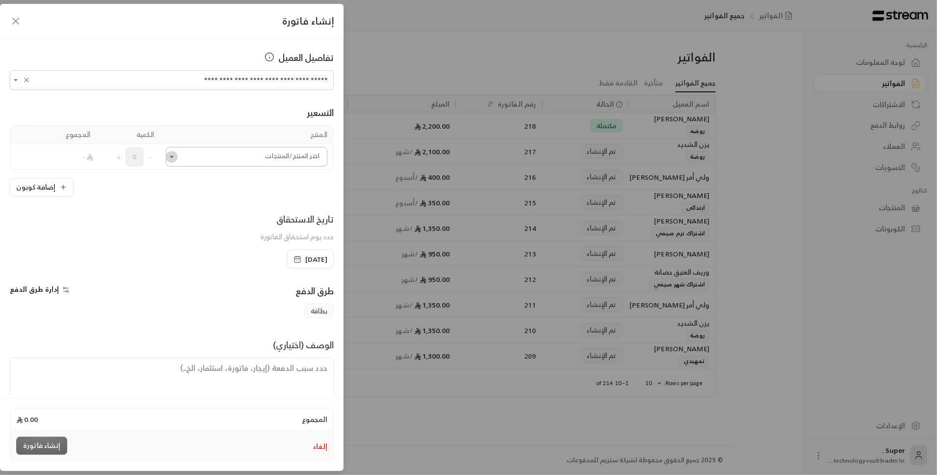
click at [177, 158] on icon "Open" at bounding box center [172, 157] width 10 height 10
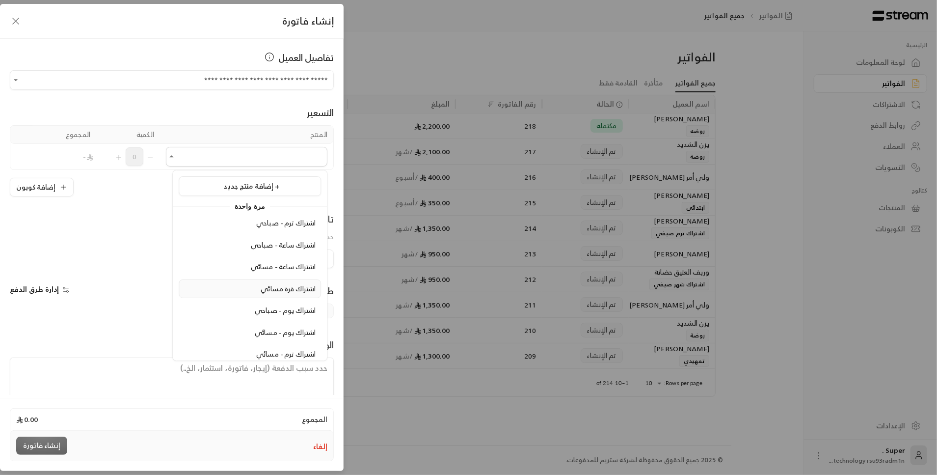
click at [270, 291] on span "اشتراك قرة مسائي" at bounding box center [288, 288] width 55 height 12
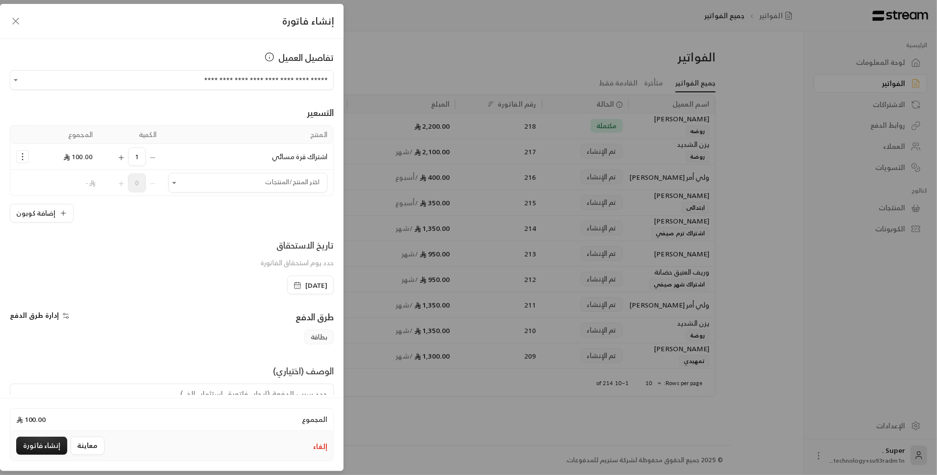
click at [16, 20] on icon "button" at bounding box center [16, 21] width 12 height 12
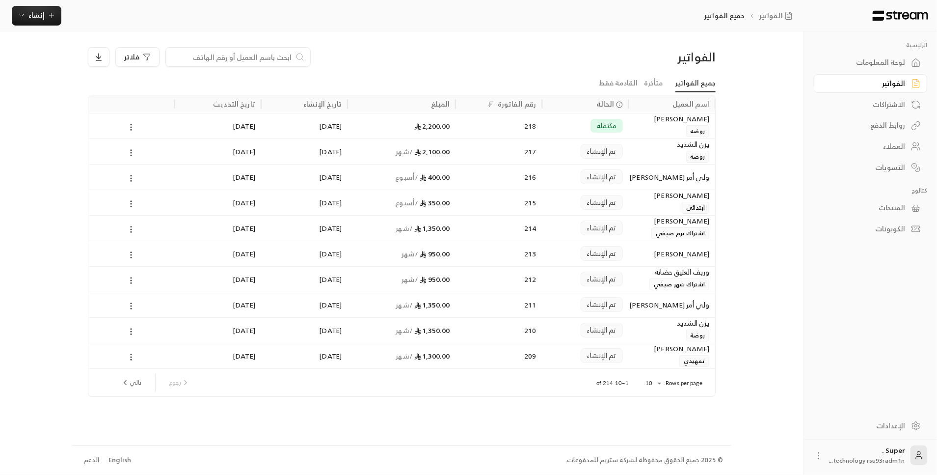
click at [655, 143] on div "يزن الشديد" at bounding box center [672, 144] width 75 height 11
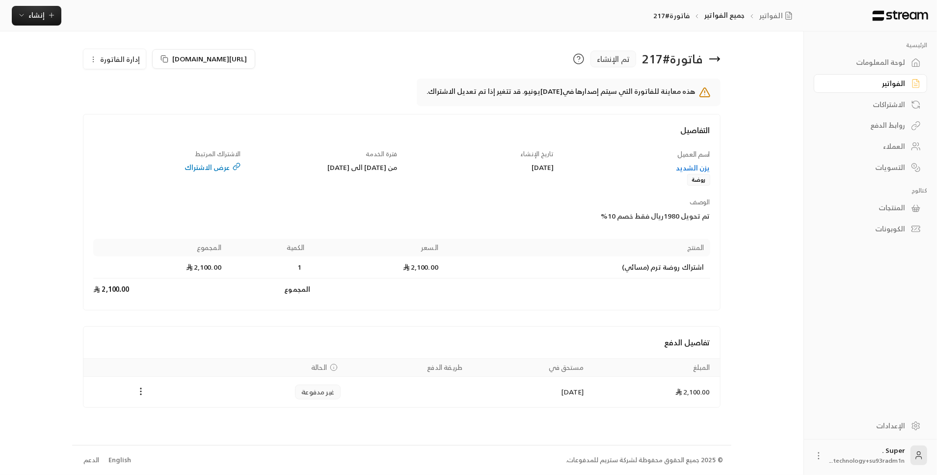
click at [682, 166] on div "يزن الشديد" at bounding box center [636, 168] width 147 height 10
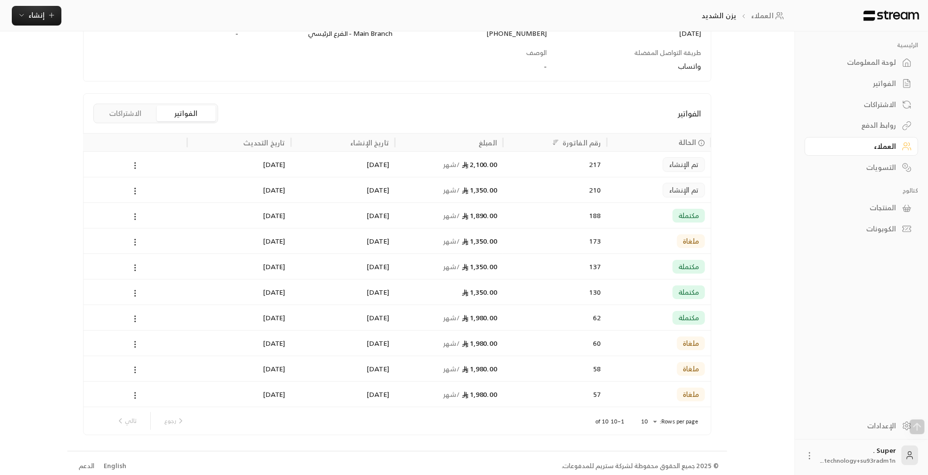
scroll to position [177, 0]
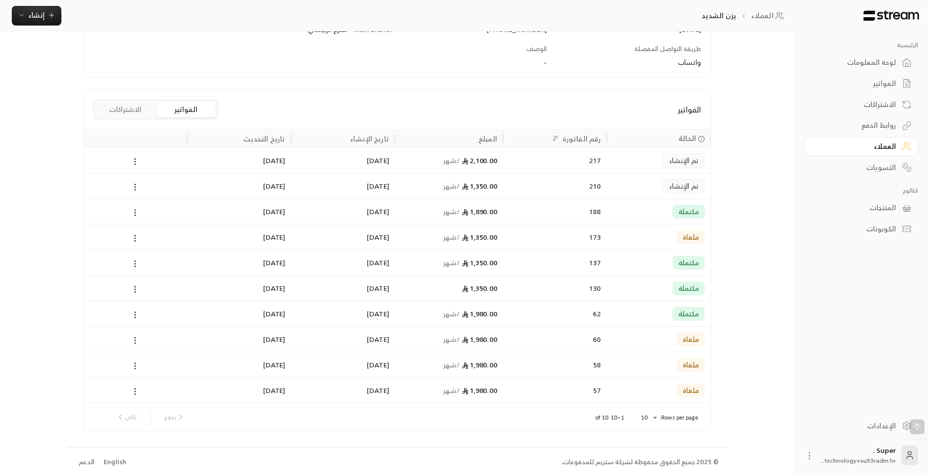
click at [141, 111] on button "الاشتراكات" at bounding box center [125, 110] width 59 height 16
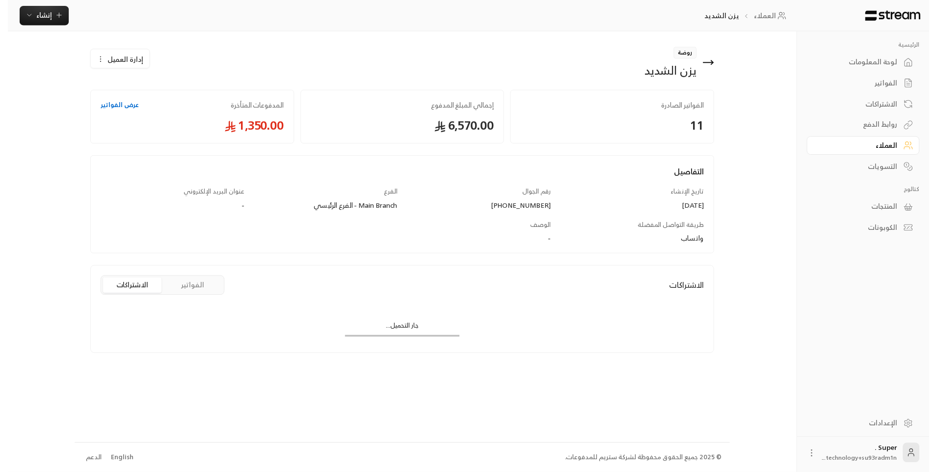
scroll to position [0, 0]
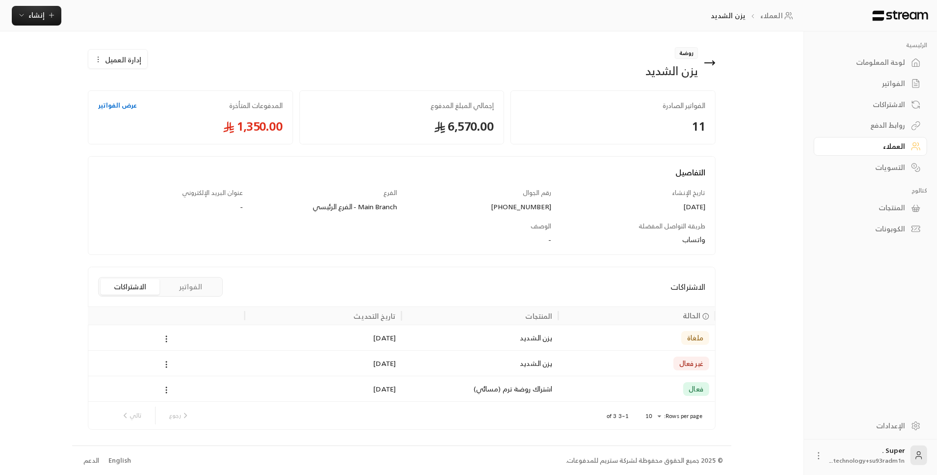
click at [872, 207] on div "المنتجات" at bounding box center [865, 208] width 79 height 10
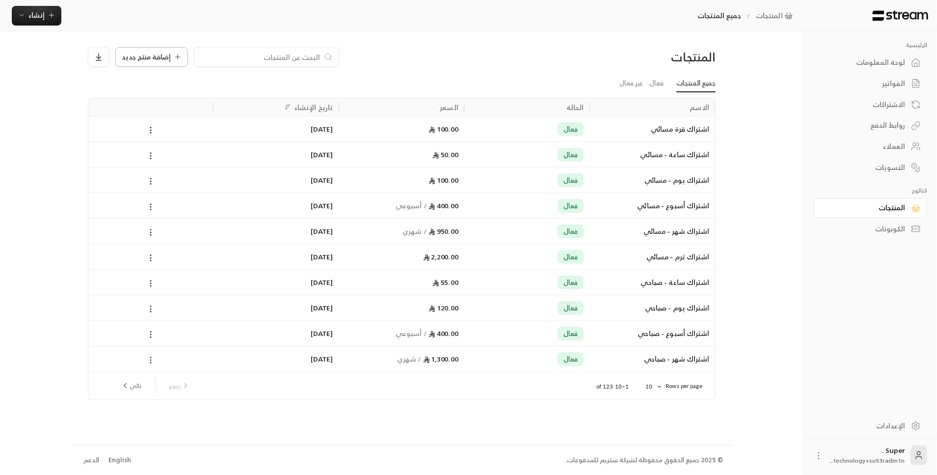
click at [145, 56] on span "إضافة منتج جديد" at bounding box center [146, 57] width 49 height 7
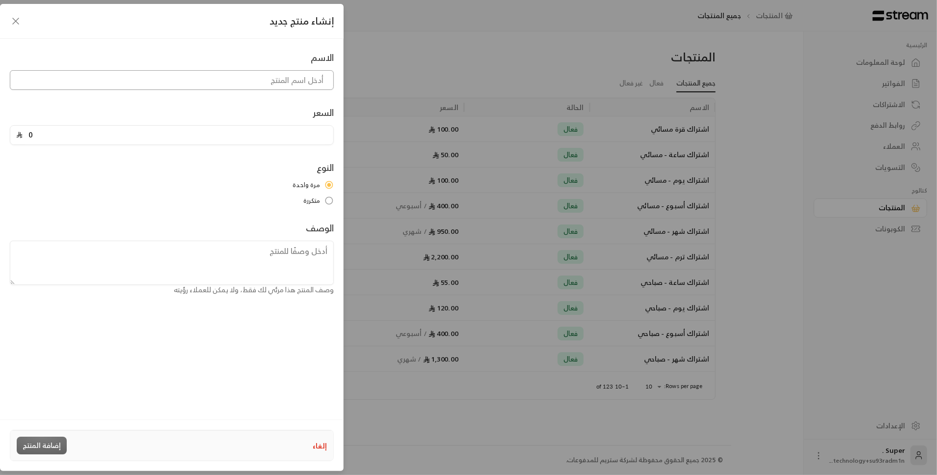
click at [228, 85] on input at bounding box center [172, 80] width 324 height 20
type input "مبلغ متبقي للاشتراك المسائي"
click at [108, 136] on input "0" at bounding box center [175, 135] width 305 height 19
type input "200"
click at [105, 178] on div "النوع مرة واحدة متكررة" at bounding box center [172, 183] width 334 height 45
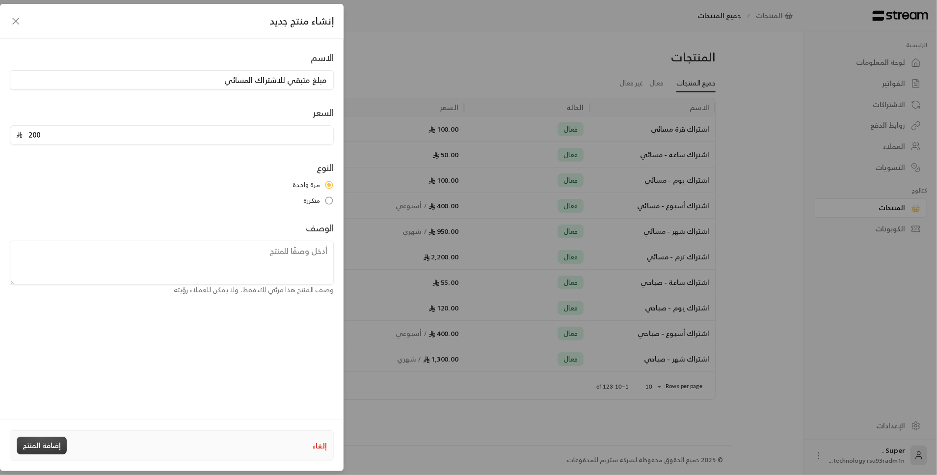
click at [44, 449] on button "إضافة المنتج" at bounding box center [42, 446] width 50 height 18
type input "0"
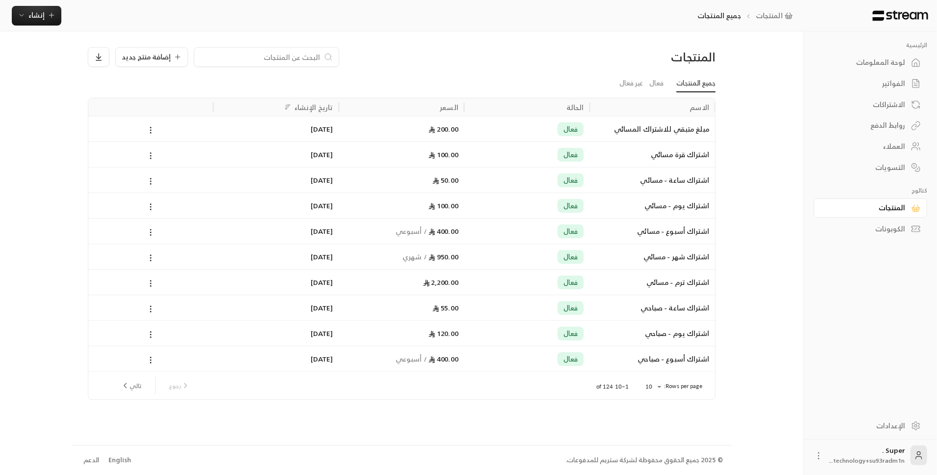
click at [868, 146] on div "العملاء" at bounding box center [865, 146] width 79 height 10
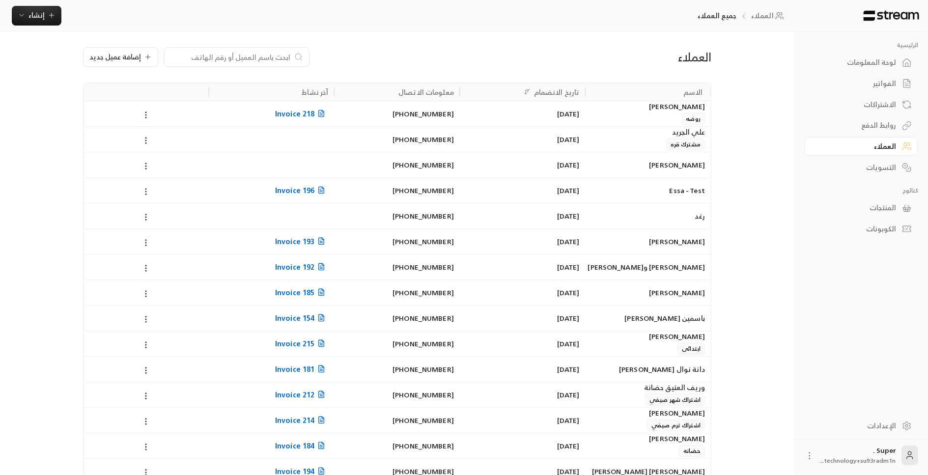
click at [873, 79] on div "الفواتير" at bounding box center [856, 84] width 79 height 10
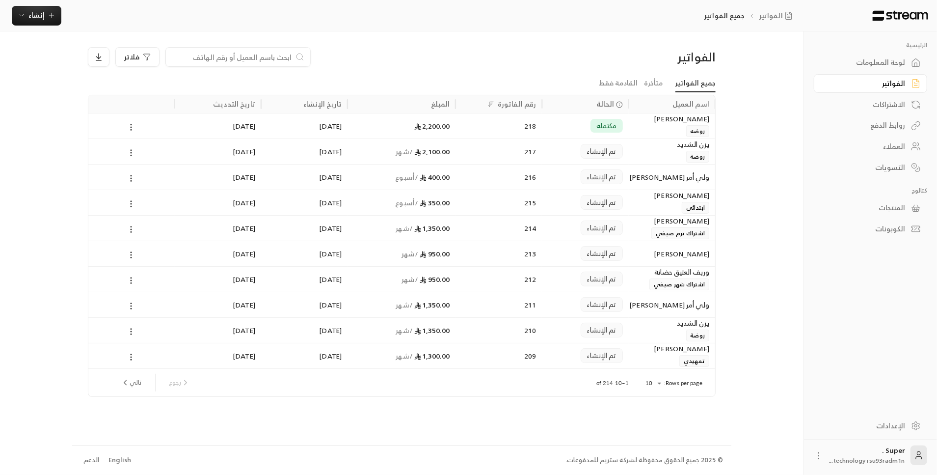
click at [647, 154] on div "يزن الشديد روضة" at bounding box center [672, 151] width 75 height 24
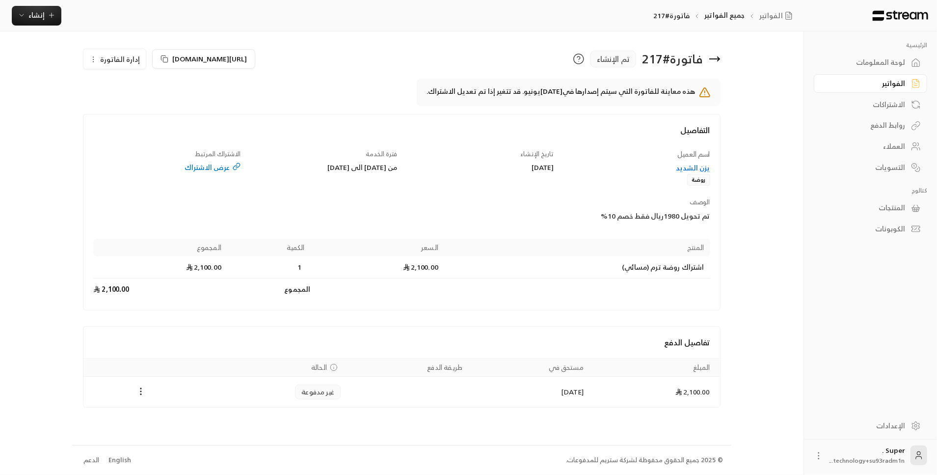
click at [884, 63] on div "لوحة المعلومات" at bounding box center [865, 62] width 79 height 10
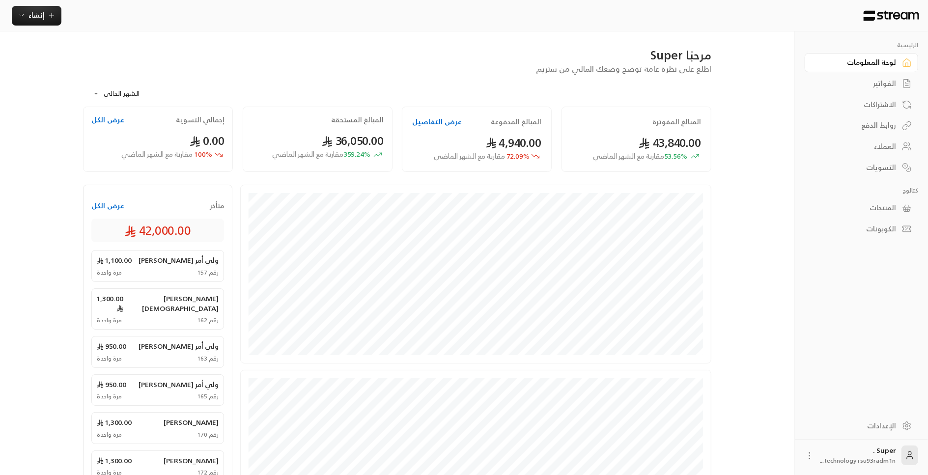
click at [877, 147] on div "العملاء" at bounding box center [856, 146] width 79 height 10
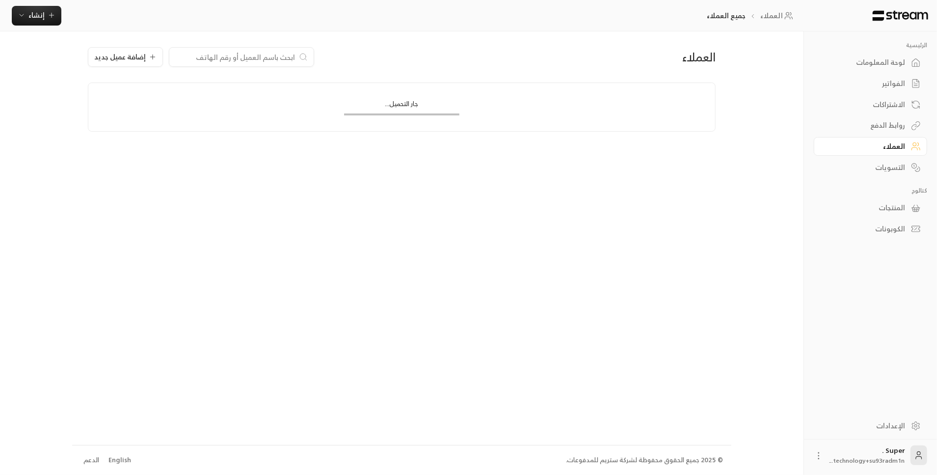
click at [270, 56] on input at bounding box center [235, 57] width 120 height 11
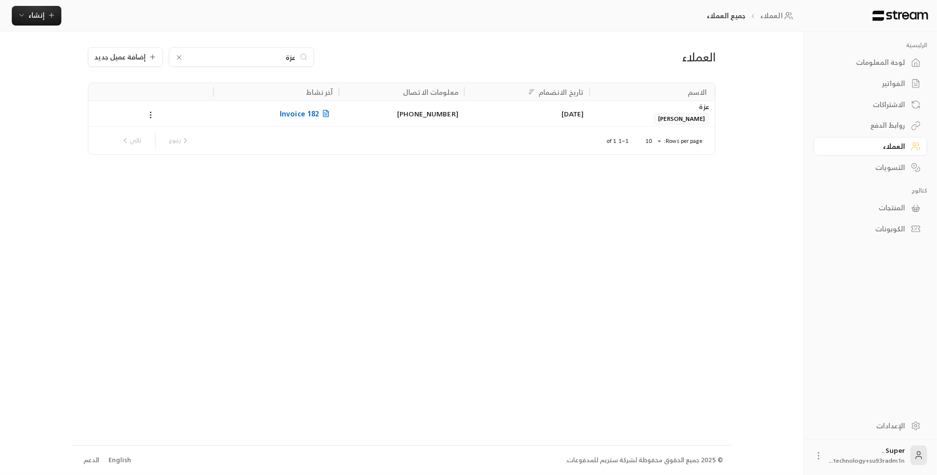
type input "عزة"
click at [475, 117] on div "[DATE]" at bounding box center [527, 113] width 114 height 25
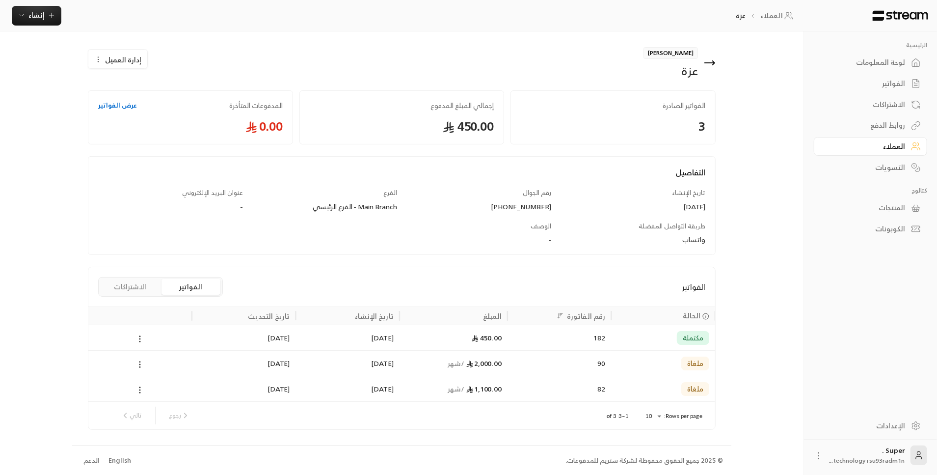
click at [875, 63] on div "لوحة المعلومات" at bounding box center [865, 62] width 79 height 10
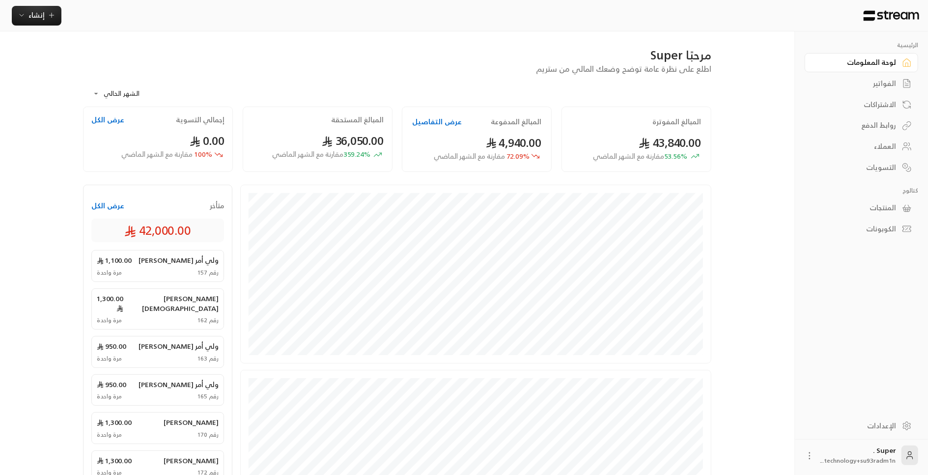
click at [892, 147] on div "العملاء" at bounding box center [856, 146] width 79 height 10
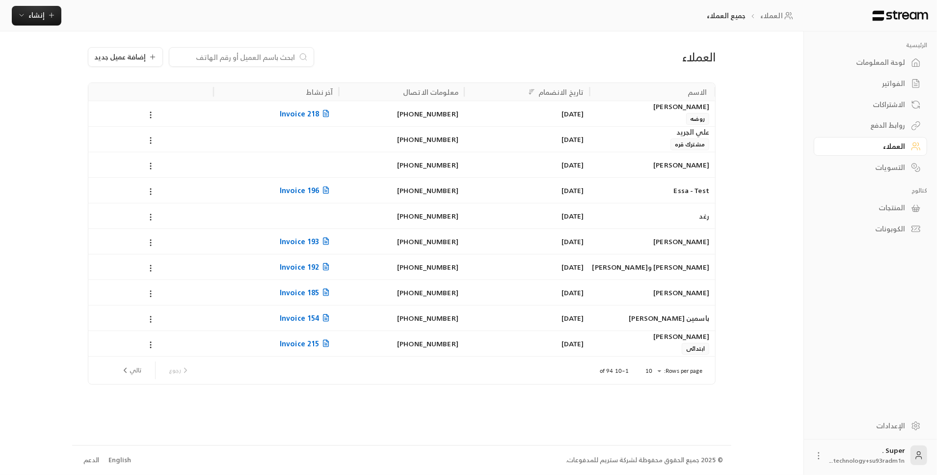
click at [688, 116] on span "روضه" at bounding box center [699, 119] width 24 height 12
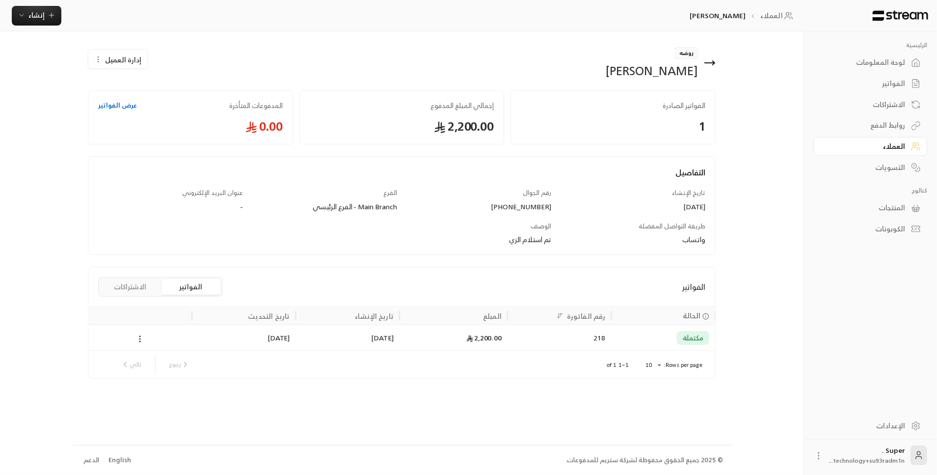
click at [118, 60] on span "إدارة العميل" at bounding box center [123, 60] width 36 height 10
click at [135, 80] on link "تعديل" at bounding box center [125, 89] width 61 height 18
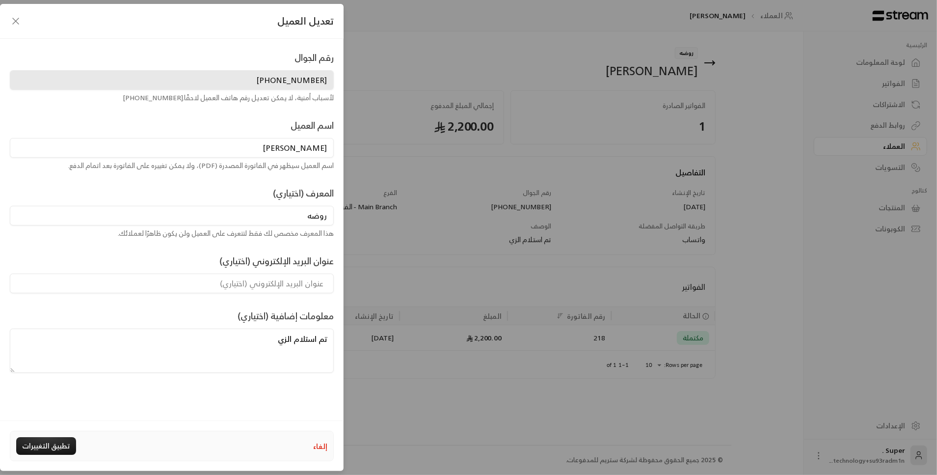
click at [287, 149] on input "[PERSON_NAME]" at bounding box center [172, 148] width 324 height 20
type input "[PERSON_NAME]"
click at [58, 448] on button "تطبيق التغييرات" at bounding box center [46, 446] width 60 height 18
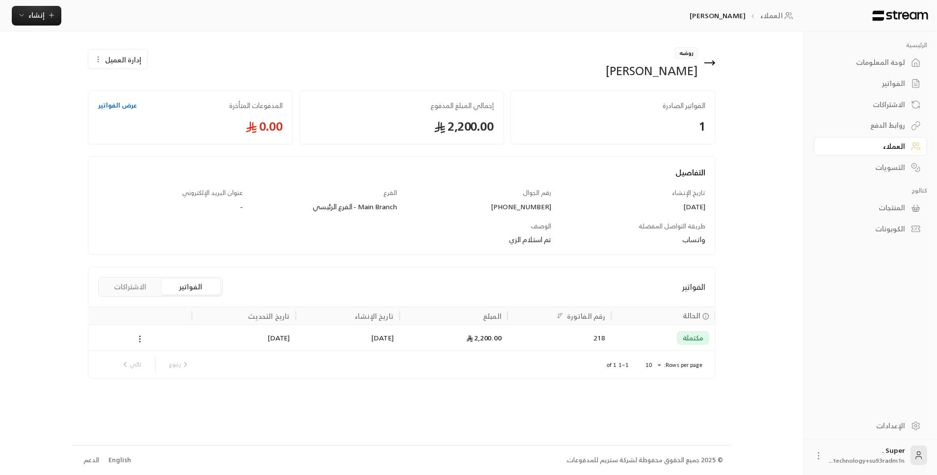
click at [861, 140] on link "العملاء" at bounding box center [870, 146] width 113 height 19
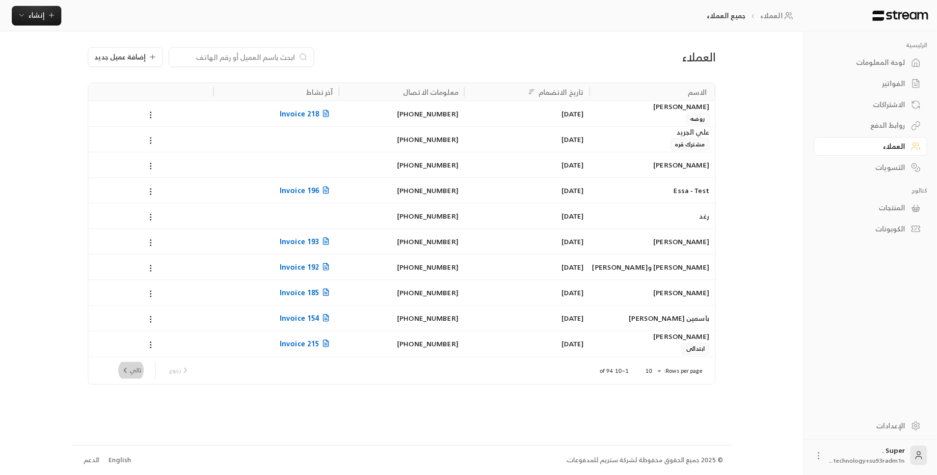
click at [135, 371] on button "تالي" at bounding box center [131, 370] width 28 height 17
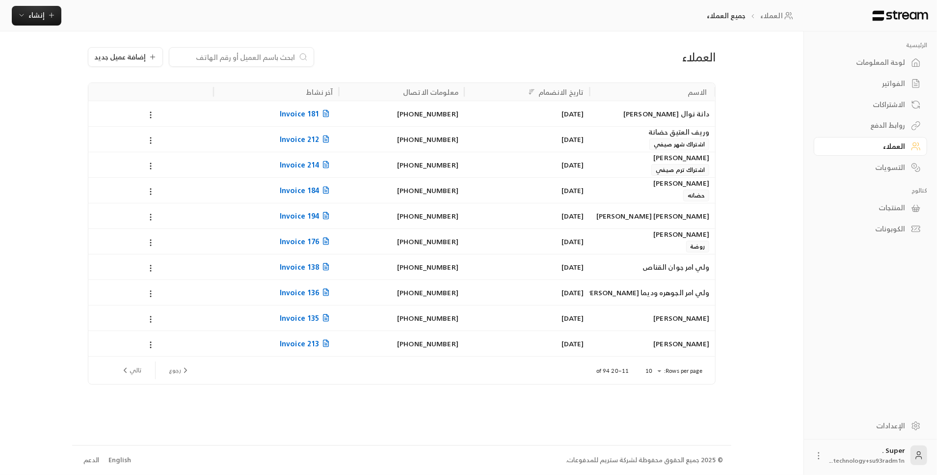
click at [630, 216] on div "[PERSON_NAME] [PERSON_NAME]" at bounding box center [653, 215] width 114 height 25
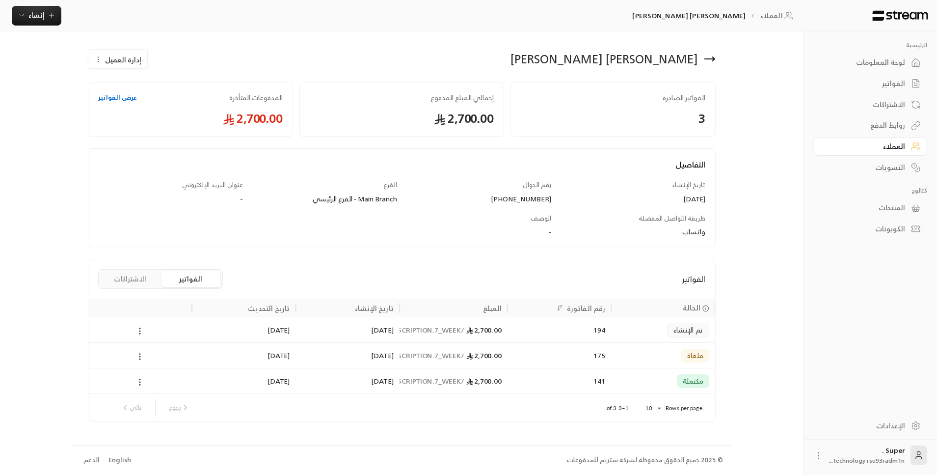
click at [125, 56] on span "إدارة العميل" at bounding box center [123, 60] width 36 height 10
click at [201, 74] on div "[PERSON_NAME] [PERSON_NAME] إدارة العميل تعديل حذف" at bounding box center [402, 64] width 638 height 35
click at [908, 57] on link "لوحة المعلومات" at bounding box center [870, 62] width 113 height 19
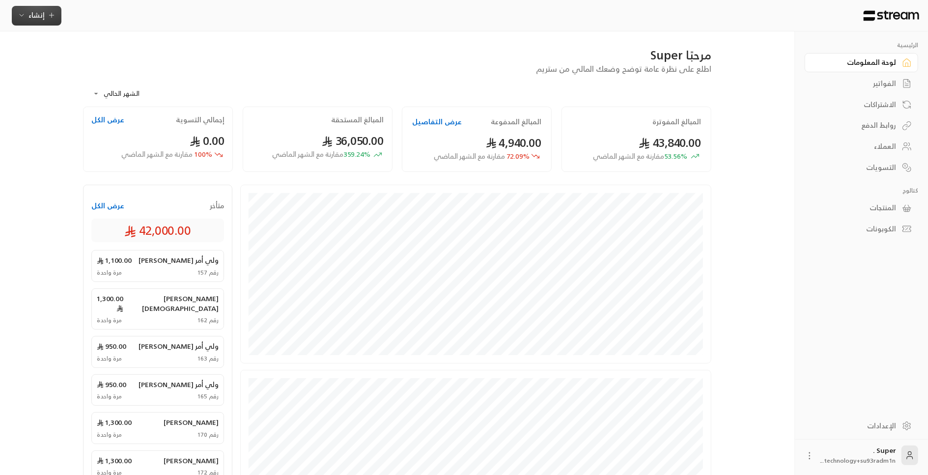
click at [37, 21] on button "إنشاء" at bounding box center [37, 16] width 50 height 20
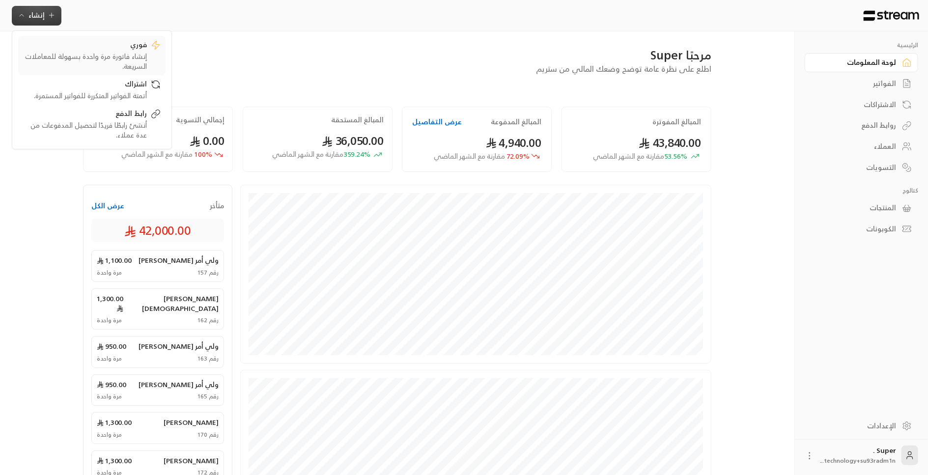
click at [79, 56] on div "إنشاء فاتورة مرة واحدة بسهولة للمعاملات السريعة." at bounding box center [85, 62] width 124 height 20
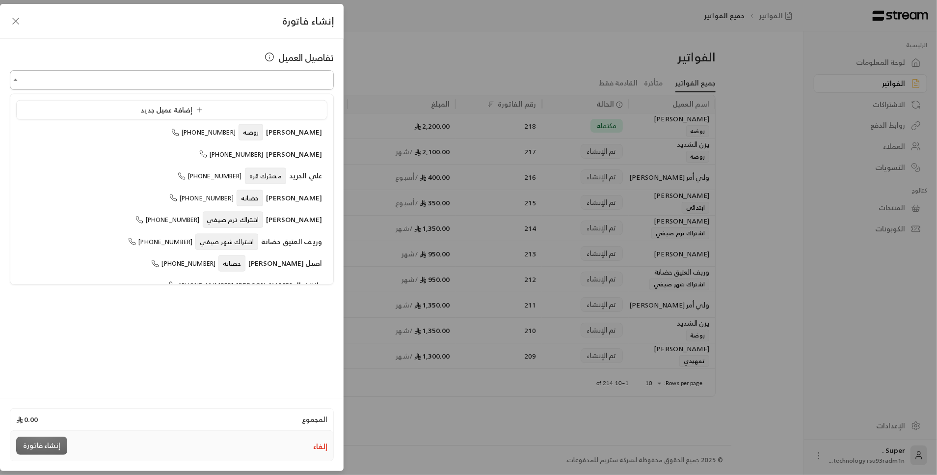
click at [132, 77] on input "اختر العميل" at bounding box center [172, 80] width 324 height 17
click at [191, 112] on span "إضافة عميل جديد" at bounding box center [173, 109] width 66 height 12
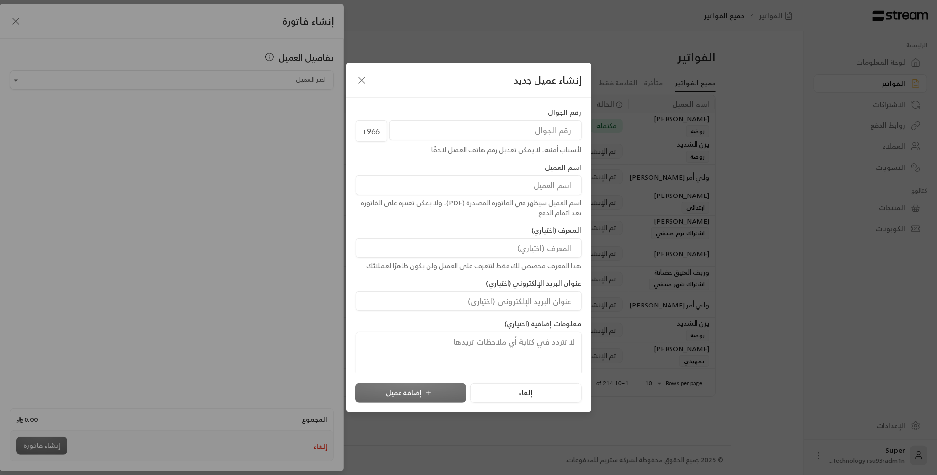
click at [541, 137] on input "tel" at bounding box center [485, 130] width 193 height 20
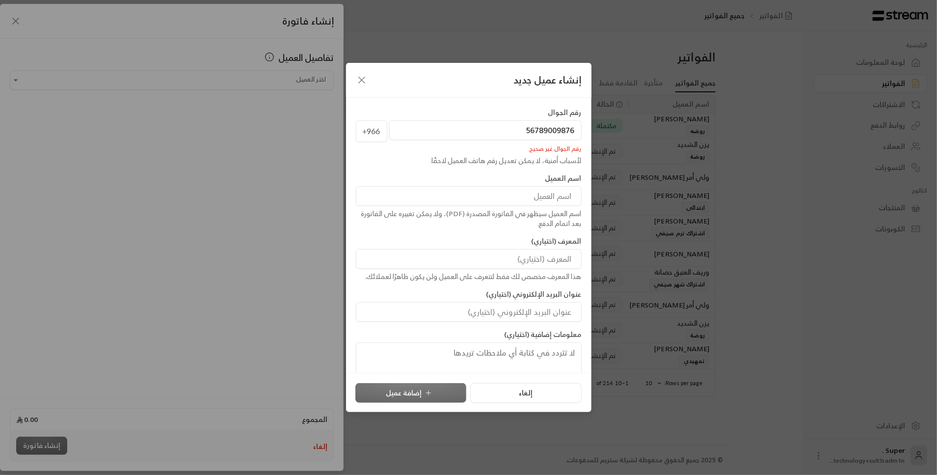
type input "56789009876"
click at [569, 201] on input at bounding box center [469, 196] width 226 height 20
type input "[PERSON_NAME]"
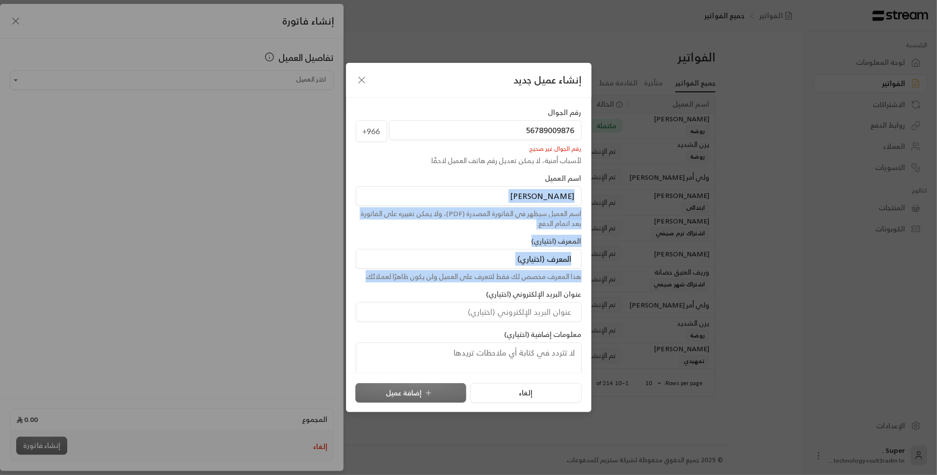
drag, startPoint x: 352, startPoint y: 189, endPoint x: 356, endPoint y: 274, distance: 85.0
click at [356, 274] on div "رقم الجوال [PHONE_NUMBER] رقم الجوال غير صحيح لأسباب أمنية، لا يمكن تعديل رقم ه…" at bounding box center [469, 235] width 246 height 275
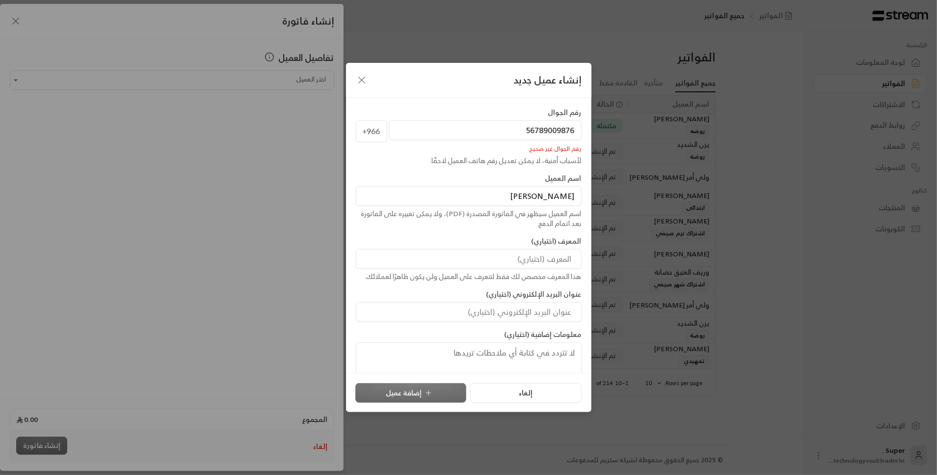
click at [574, 130] on input "56789009876" at bounding box center [485, 130] width 193 height 20
type input "56789009876"
click at [362, 74] on icon "button" at bounding box center [362, 80] width 12 height 12
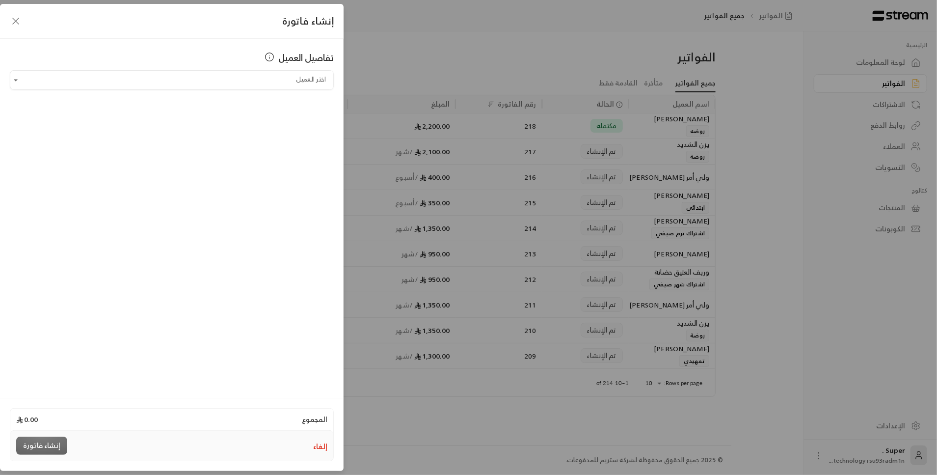
click at [322, 446] on button "إلغاء" at bounding box center [320, 446] width 14 height 10
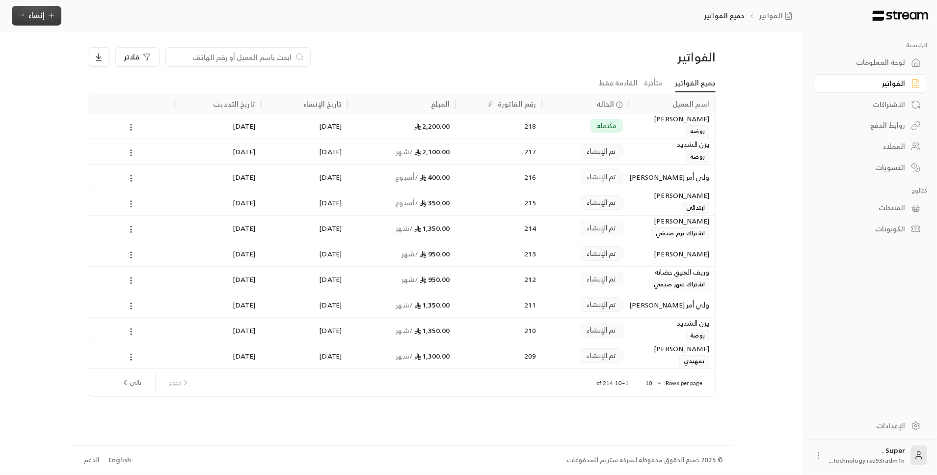
click at [33, 16] on span "إنشاء" at bounding box center [36, 15] width 16 height 12
click at [83, 65] on div "إنشاء فاتورة مرة واحدة بسهولة للمعاملات السريعة." at bounding box center [85, 62] width 124 height 20
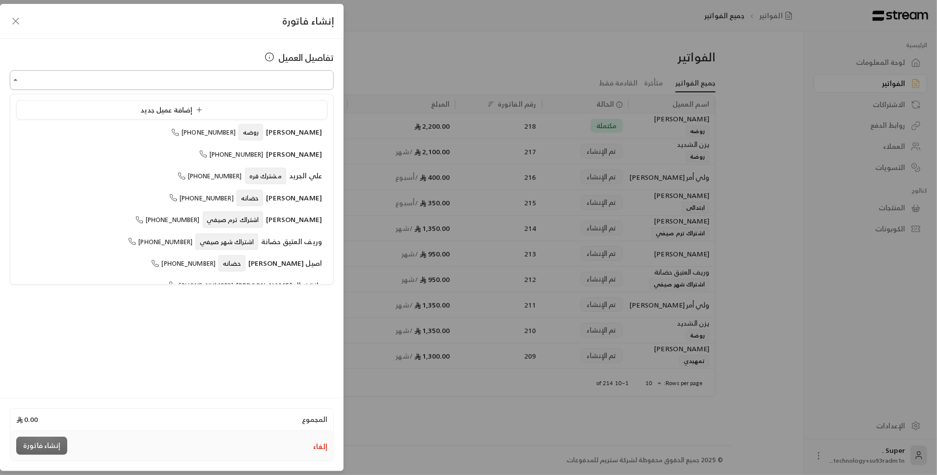
click at [115, 80] on input "اختر العميل" at bounding box center [172, 80] width 324 height 17
click at [144, 112] on span "إضافة عميل جديد" at bounding box center [172, 109] width 69 height 11
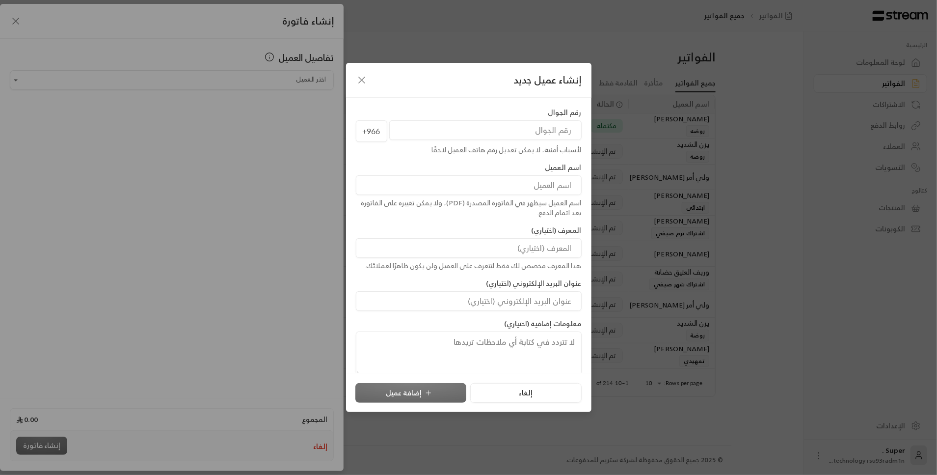
click at [366, 79] on icon "button" at bounding box center [362, 80] width 12 height 12
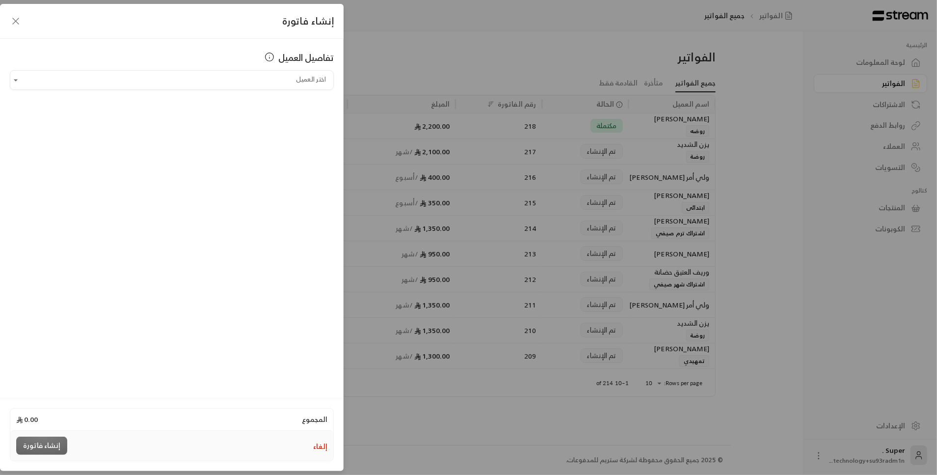
click at [15, 22] on icon "button" at bounding box center [16, 21] width 12 height 12
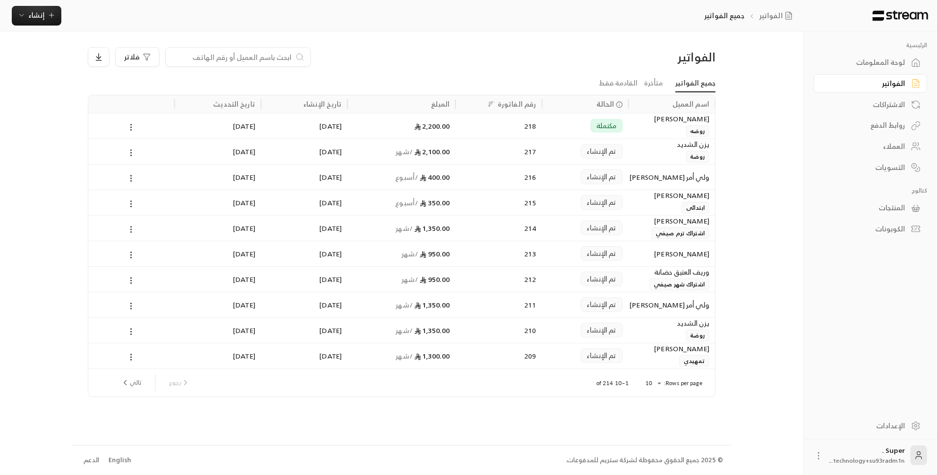
click at [875, 74] on link "الفواتير" at bounding box center [870, 83] width 113 height 19
click at [133, 384] on button "تالي" at bounding box center [131, 382] width 28 height 17
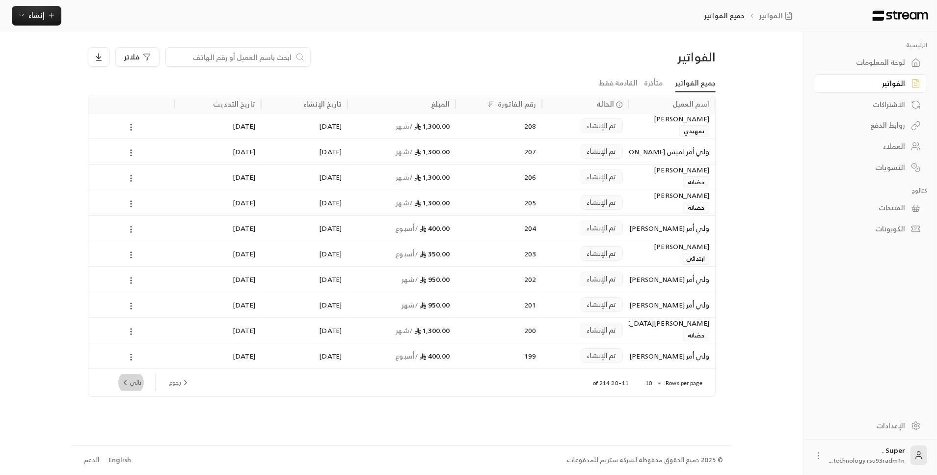
click at [137, 382] on button "تالي" at bounding box center [131, 382] width 28 height 17
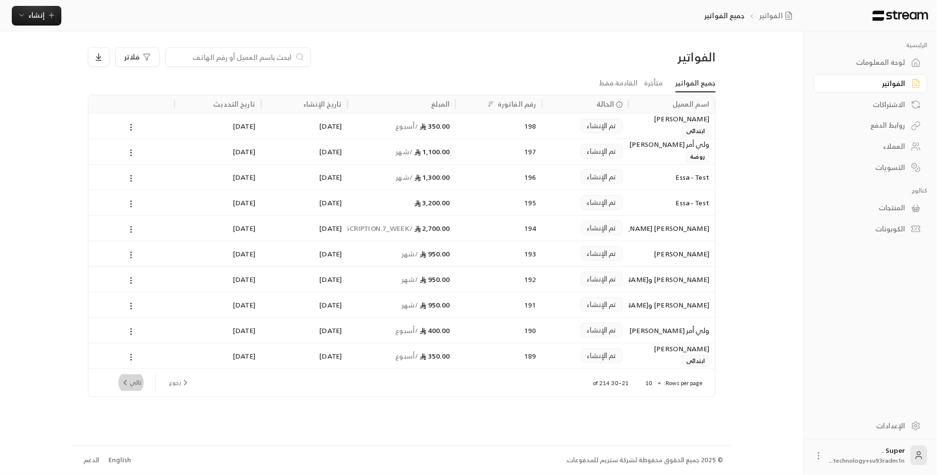
click at [125, 385] on icon "next page" at bounding box center [125, 382] width 9 height 9
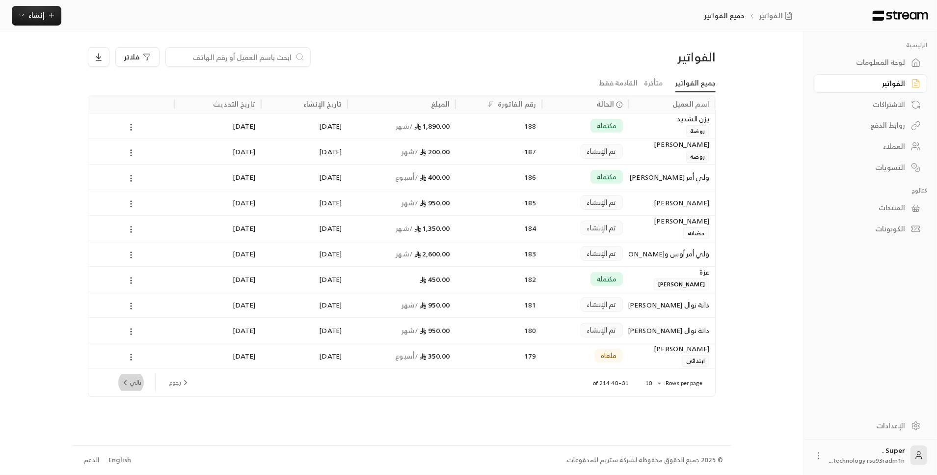
click at [134, 384] on button "تالي" at bounding box center [131, 382] width 28 height 17
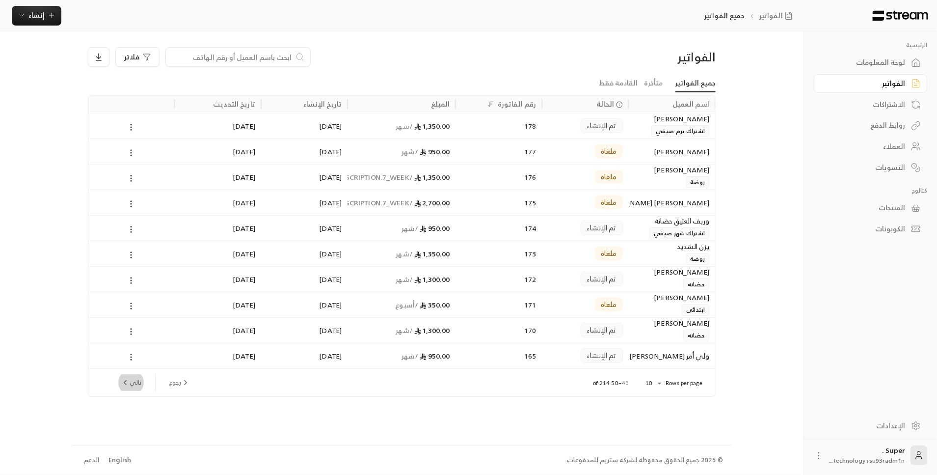
click at [134, 384] on button "تالي" at bounding box center [131, 382] width 28 height 17
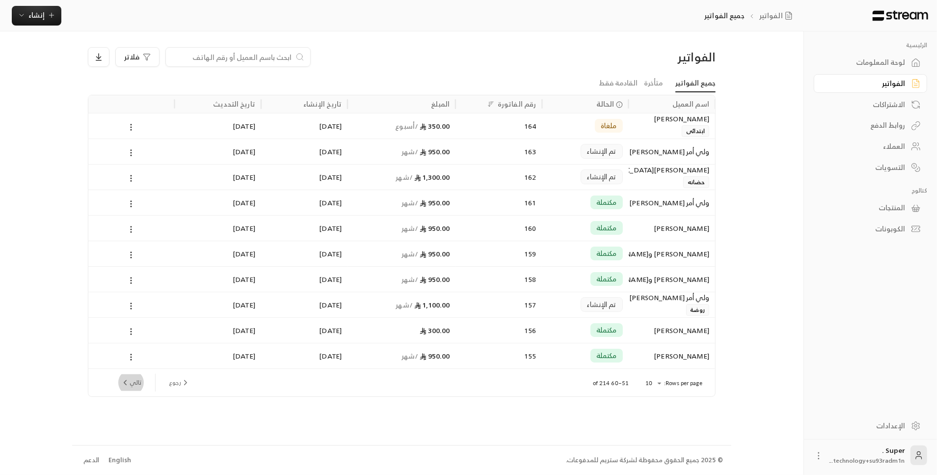
click at [134, 384] on button "تالي" at bounding box center [131, 382] width 28 height 17
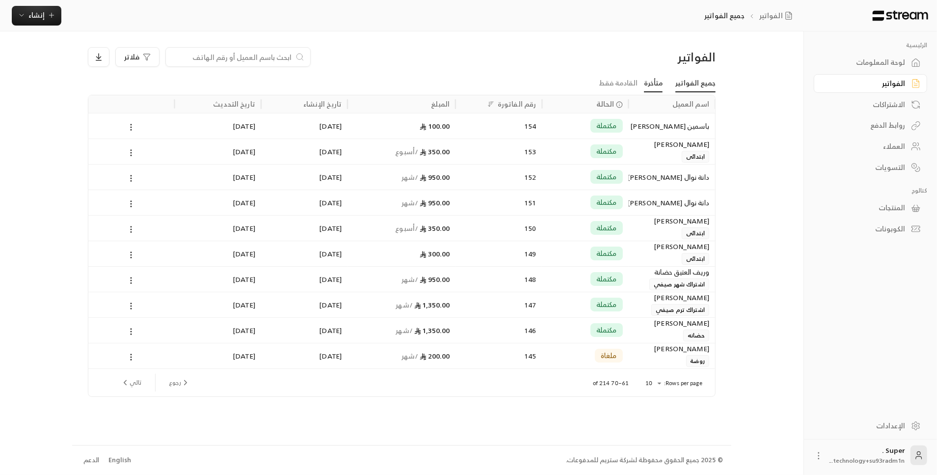
click at [653, 78] on link "متأخرة" at bounding box center [653, 84] width 19 height 18
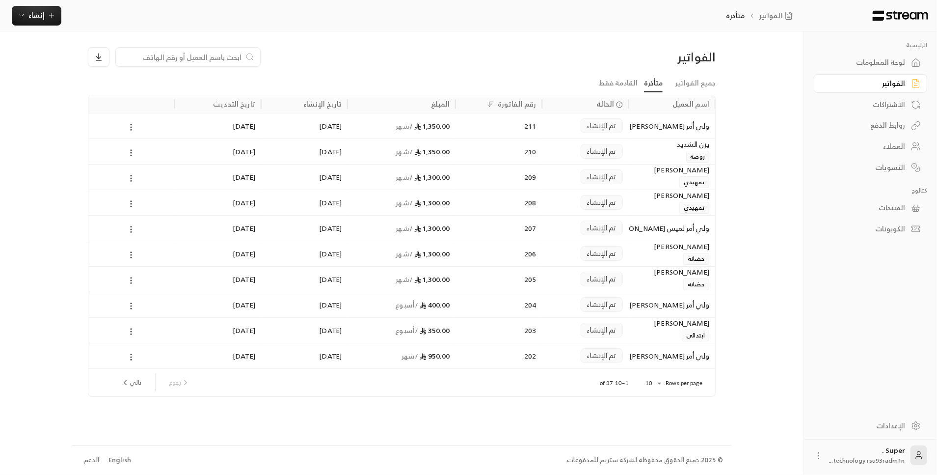
click at [632, 310] on div "ولي أمر [PERSON_NAME]" at bounding box center [672, 305] width 86 height 26
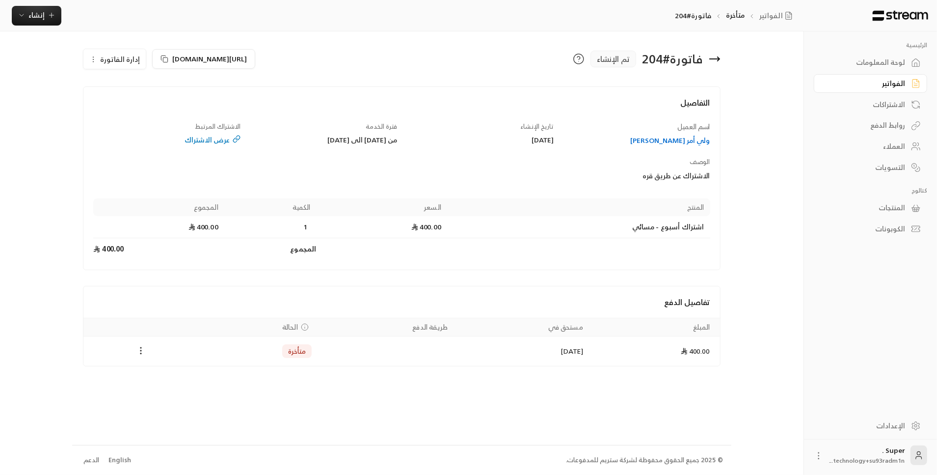
click at [143, 348] on icon "Payments" at bounding box center [141, 351] width 10 height 10
click at [165, 383] on ul "تغيير الحالة الى مدفوعة" at bounding box center [178, 375] width 81 height 26
click at [165, 376] on li "تغيير الحالة الى مدفوعة" at bounding box center [178, 375] width 76 height 18
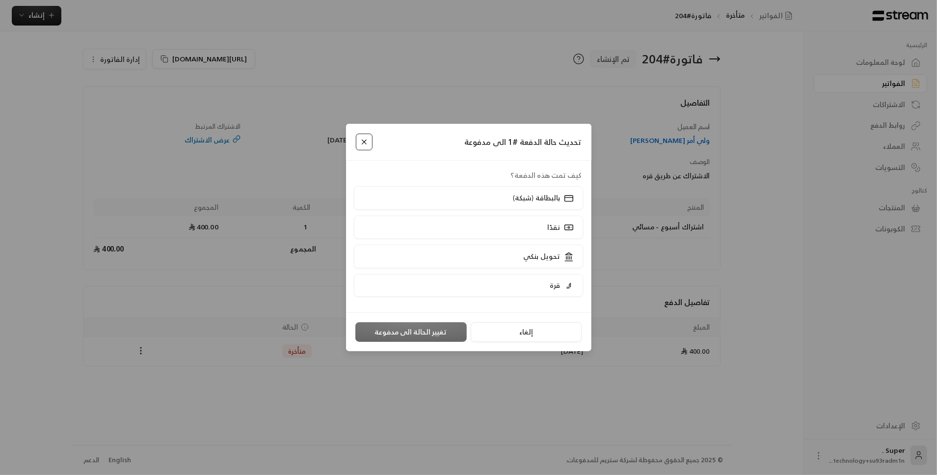
click at [363, 141] on button "Close" at bounding box center [364, 142] width 17 height 17
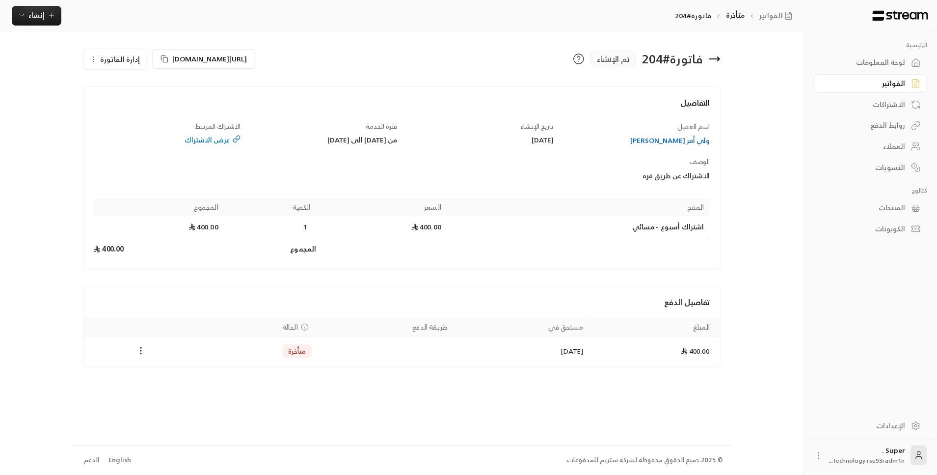
click at [110, 56] on span "إدارة الفاتورة" at bounding box center [120, 59] width 40 height 12
click at [86, 21] on div "الفواتير متأخرة فاتورة#204 إنشاء فوري إنشاء فاتورة مرة واحدة بسهولة للمعاملات ا…" at bounding box center [404, 15] width 808 height 31
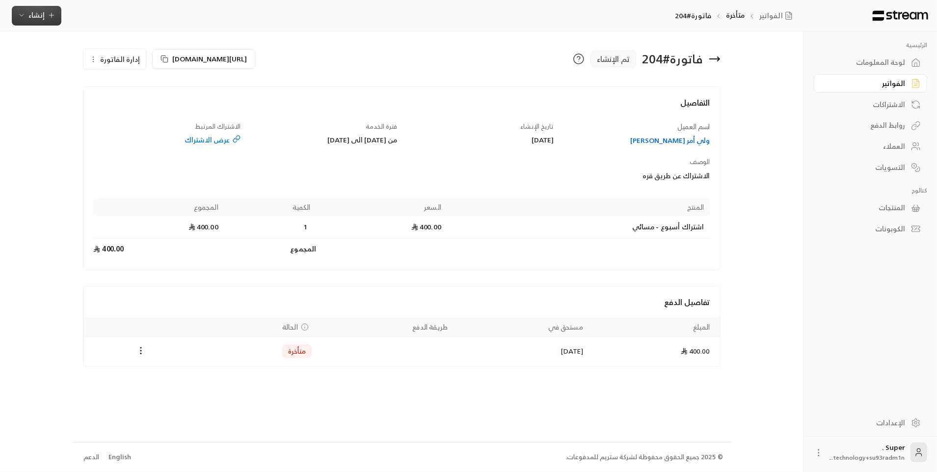
click at [41, 10] on span "إنشاء" at bounding box center [36, 15] width 16 height 12
click at [106, 46] on div "فوري" at bounding box center [85, 46] width 124 height 12
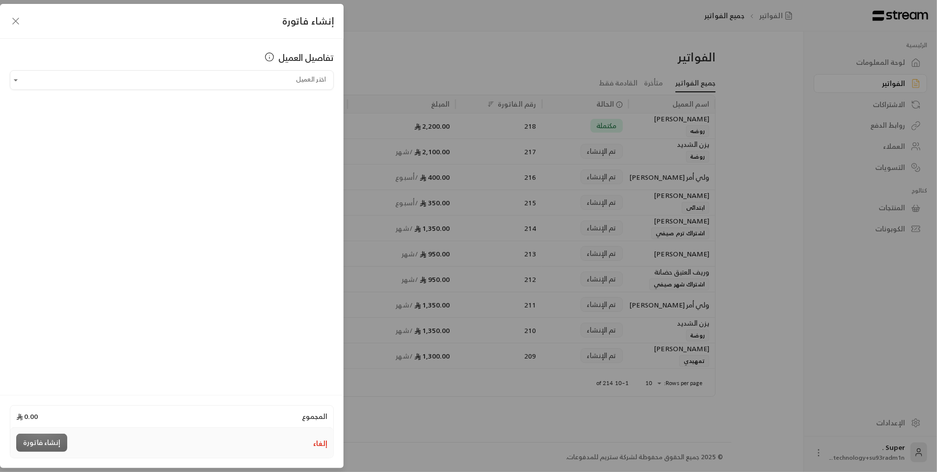
click at [176, 68] on div "تفاصيل العميل" at bounding box center [172, 61] width 324 height 20
click at [19, 23] on icon "button" at bounding box center [16, 21] width 12 height 12
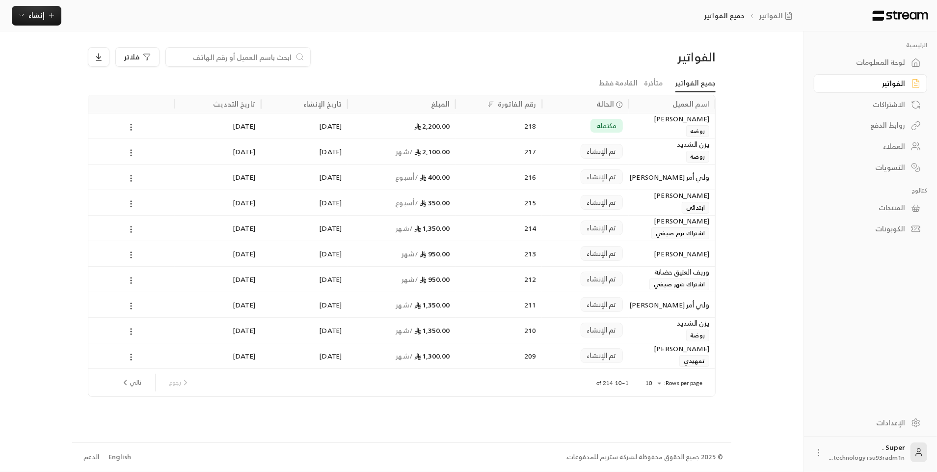
click at [893, 215] on link "المنتجات" at bounding box center [870, 207] width 113 height 19
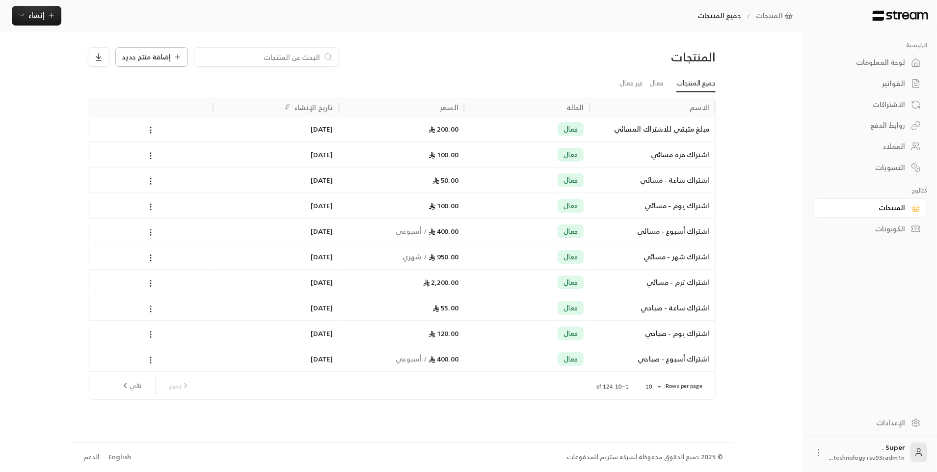
click at [149, 54] on span "إضافة منتج جديد" at bounding box center [146, 57] width 49 height 7
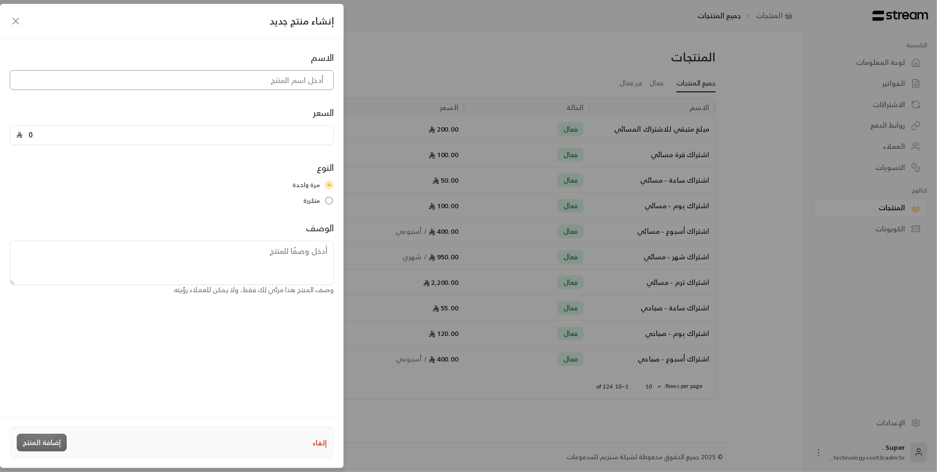
click at [215, 76] on input at bounding box center [172, 80] width 324 height 20
type input "الزي المدرسي"
click at [71, 133] on input "0" at bounding box center [175, 135] width 305 height 19
type input "120"
click at [32, 443] on button "إضافة المنتج" at bounding box center [42, 443] width 50 height 18
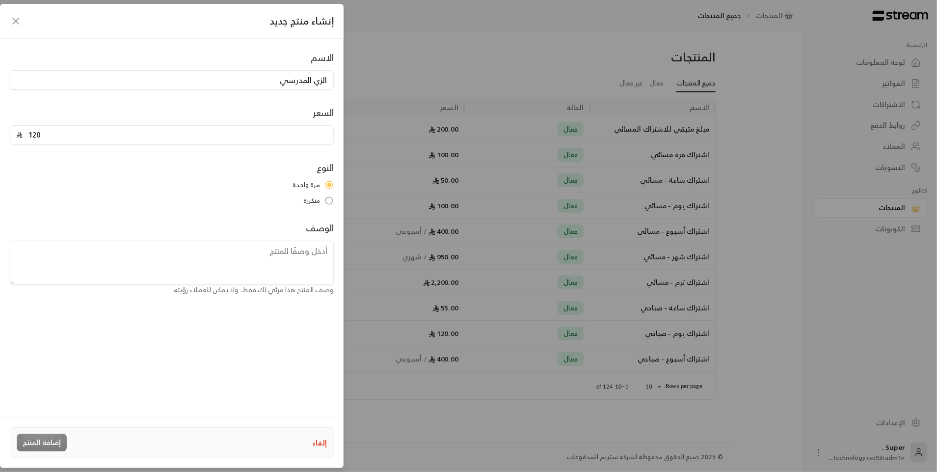
type input "0"
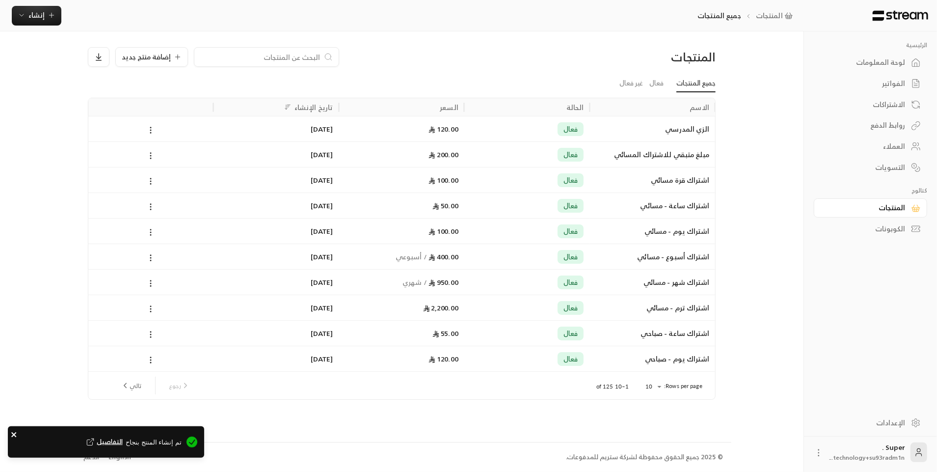
click at [13, 434] on icon "close" at bounding box center [13, 434] width 5 height 5
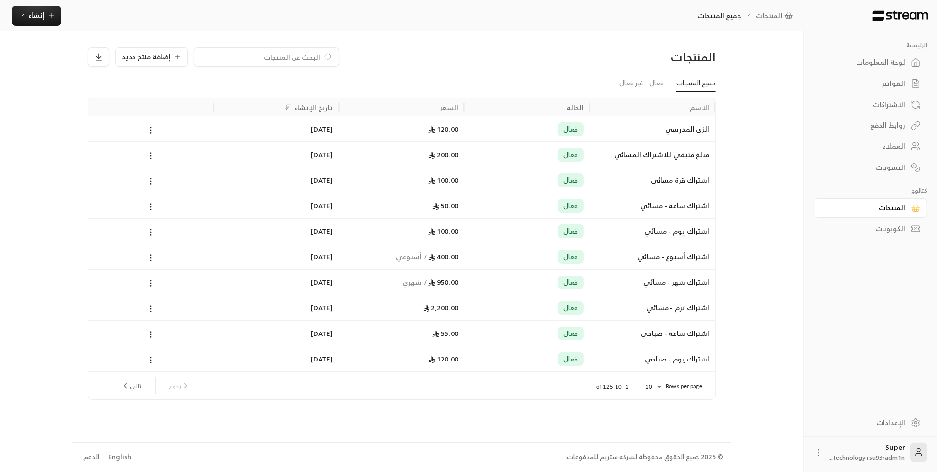
click at [898, 87] on div "الفواتير" at bounding box center [865, 84] width 79 height 10
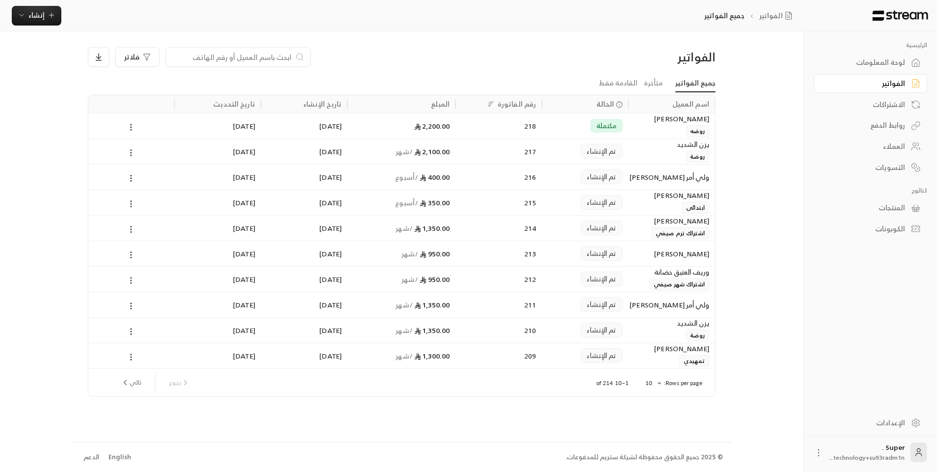
click at [899, 151] on div "العملاء" at bounding box center [865, 146] width 79 height 10
